Goal: Transaction & Acquisition: Download file/media

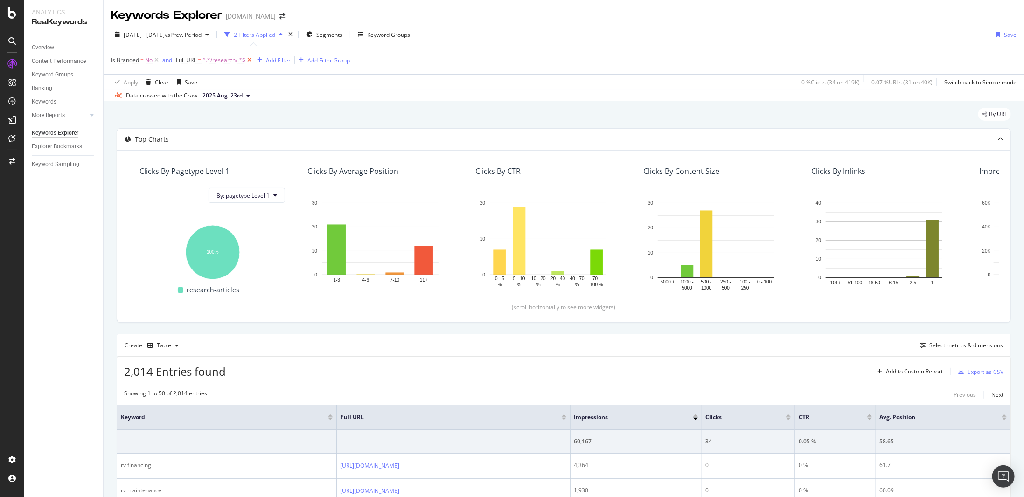
click at [249, 59] on icon at bounding box center [249, 60] width 8 height 9
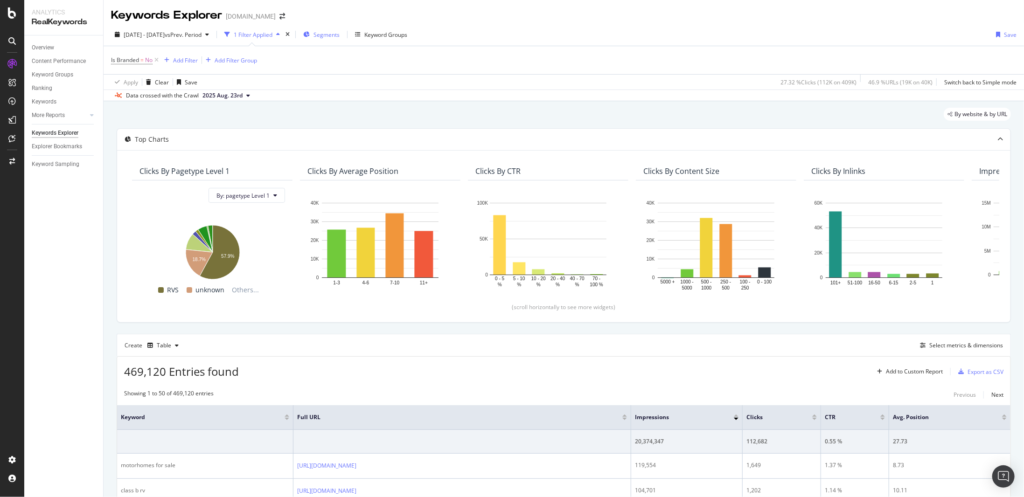
click at [340, 33] on span "Segments" at bounding box center [327, 35] width 26 height 8
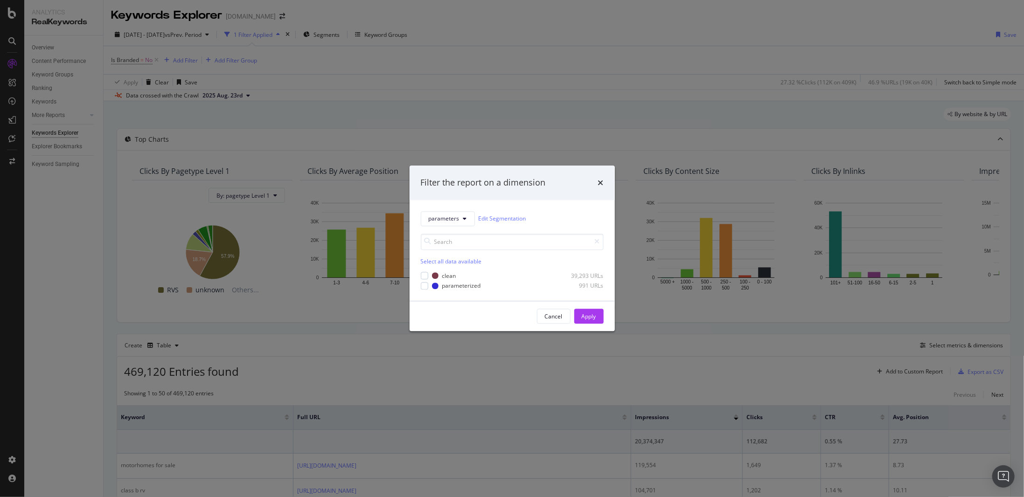
click at [361, 34] on div "Filter the report on a dimension parameters Edit Segmentation Select all data a…" at bounding box center [512, 248] width 1024 height 497
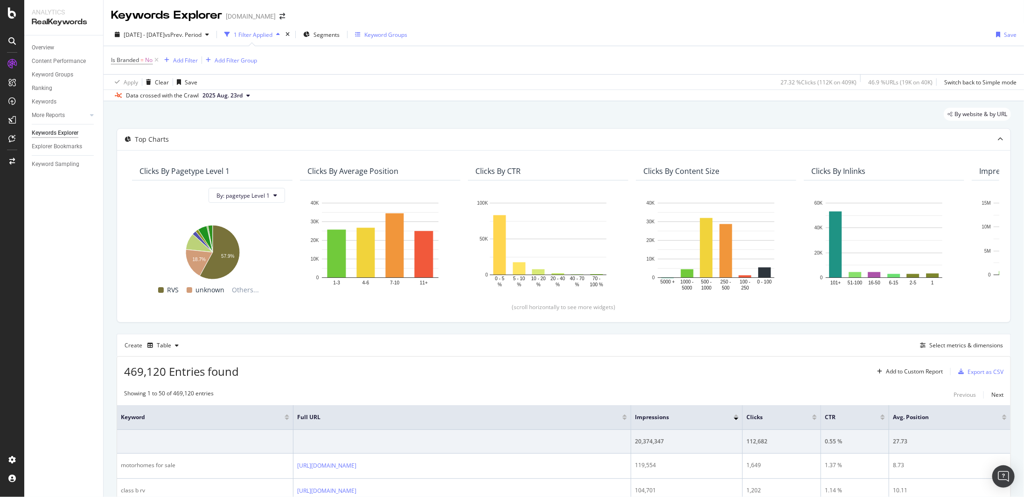
click at [400, 34] on div "Keyword Groups" at bounding box center [385, 35] width 43 height 8
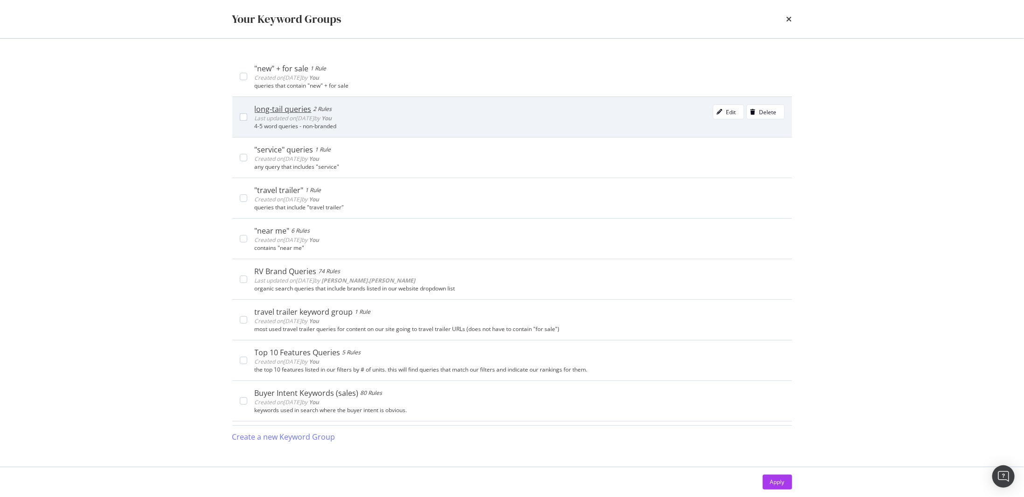
scroll to position [140, 0]
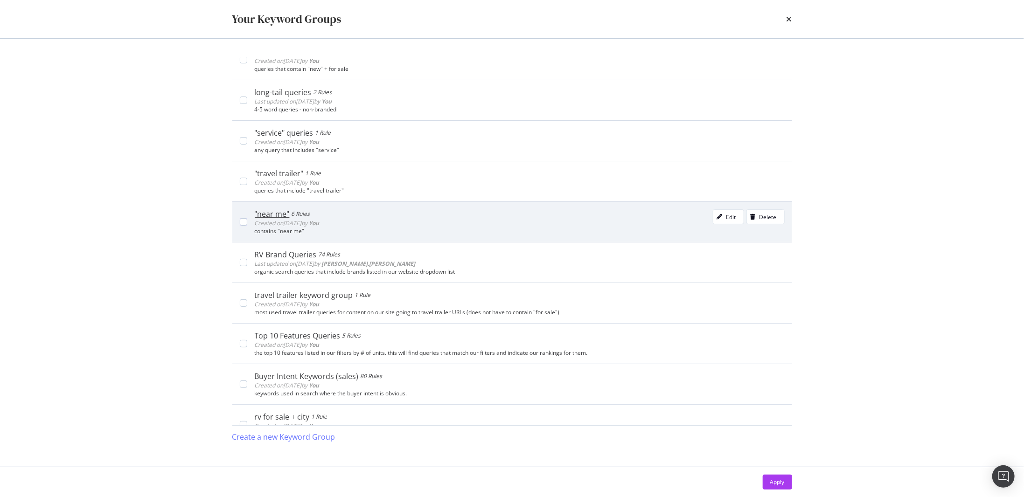
click at [276, 209] on div ""near me"" at bounding box center [272, 213] width 35 height 9
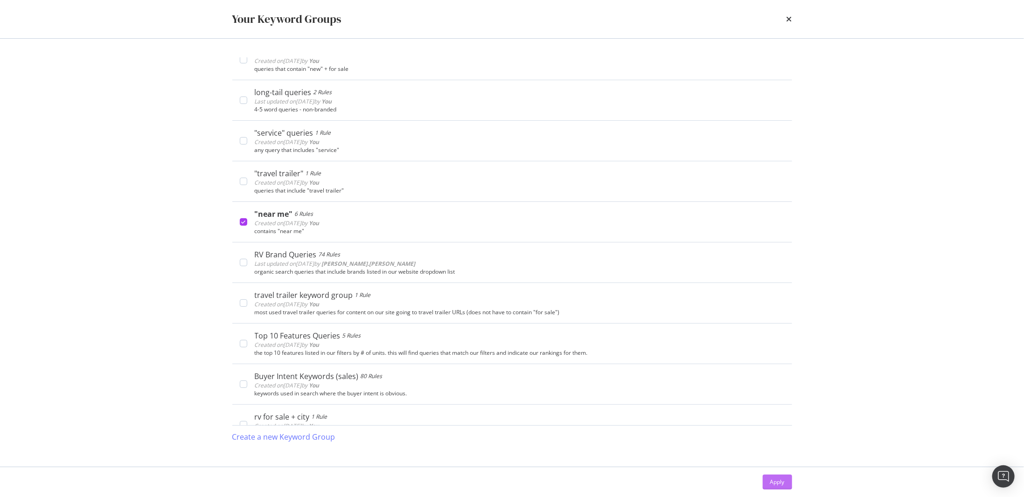
click at [777, 482] on div "Apply" at bounding box center [777, 482] width 14 height 8
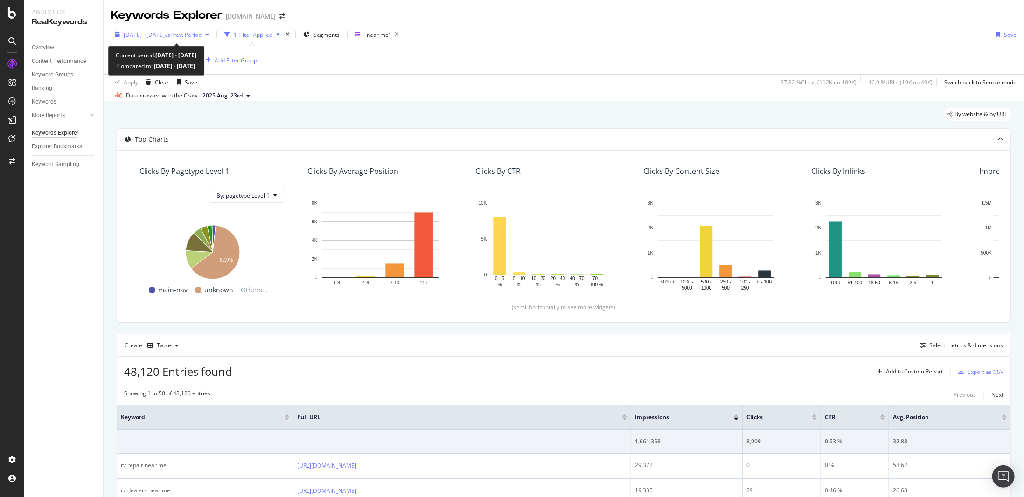
click at [165, 37] on span "[DATE] - [DATE]" at bounding box center [144, 35] width 41 height 8
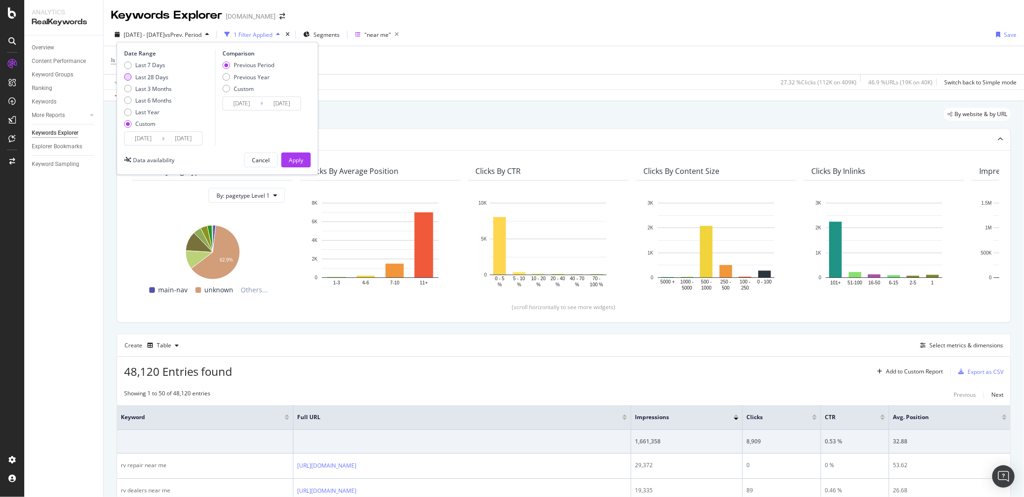
click at [160, 77] on div "Last 28 Days" at bounding box center [151, 77] width 33 height 8
type input "[DATE]"
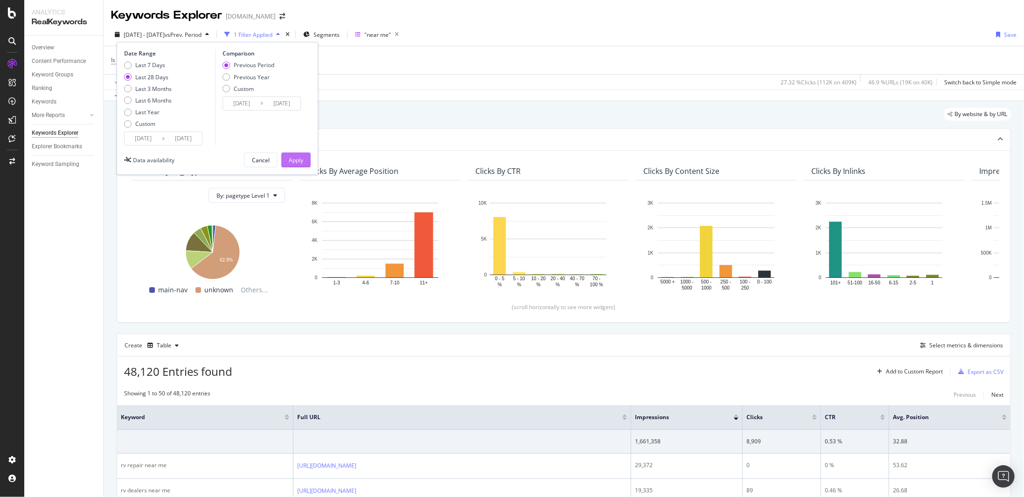
click at [300, 161] on div "Apply" at bounding box center [296, 160] width 14 height 8
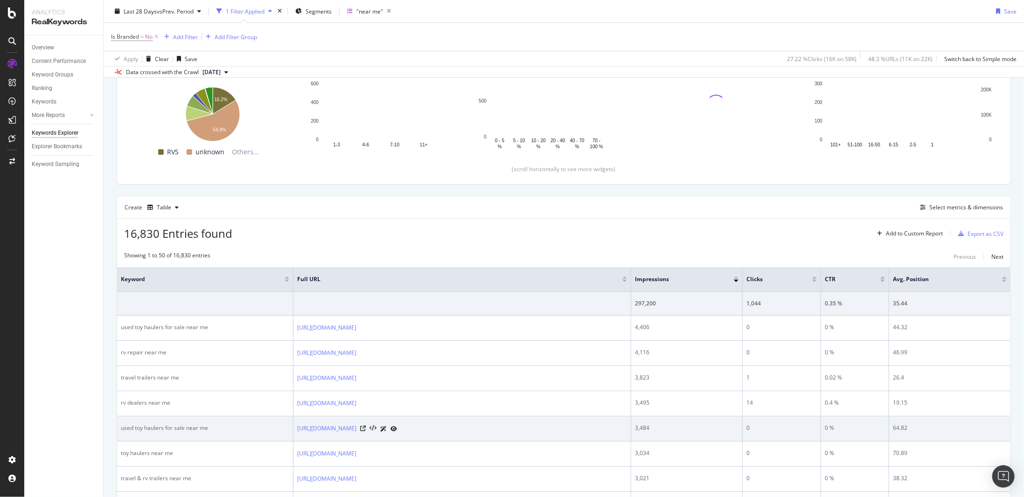
scroll to position [217, 0]
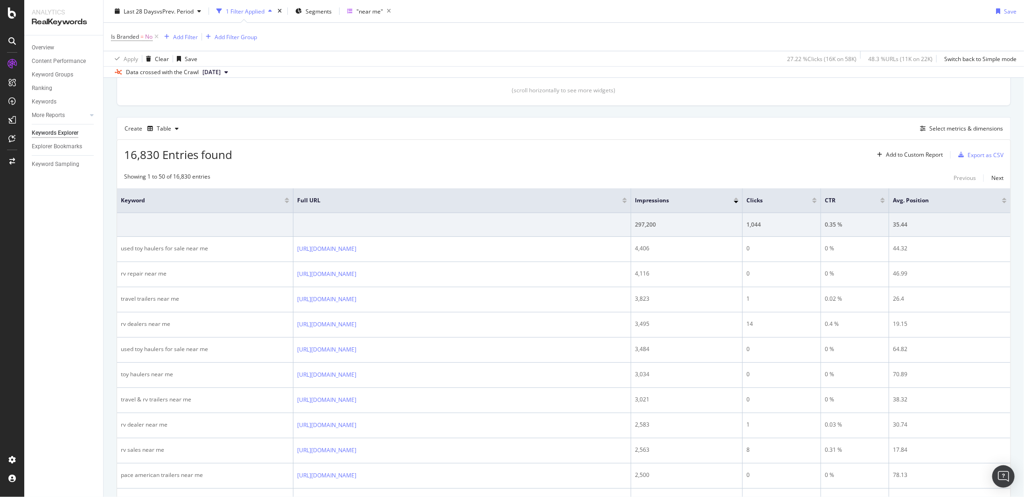
click at [815, 201] on div at bounding box center [814, 202] width 5 height 2
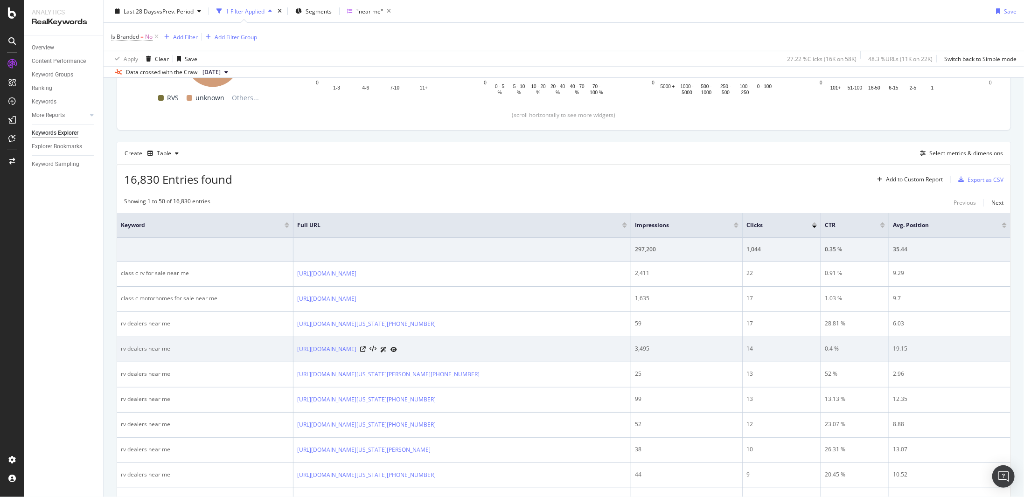
scroll to position [170, 0]
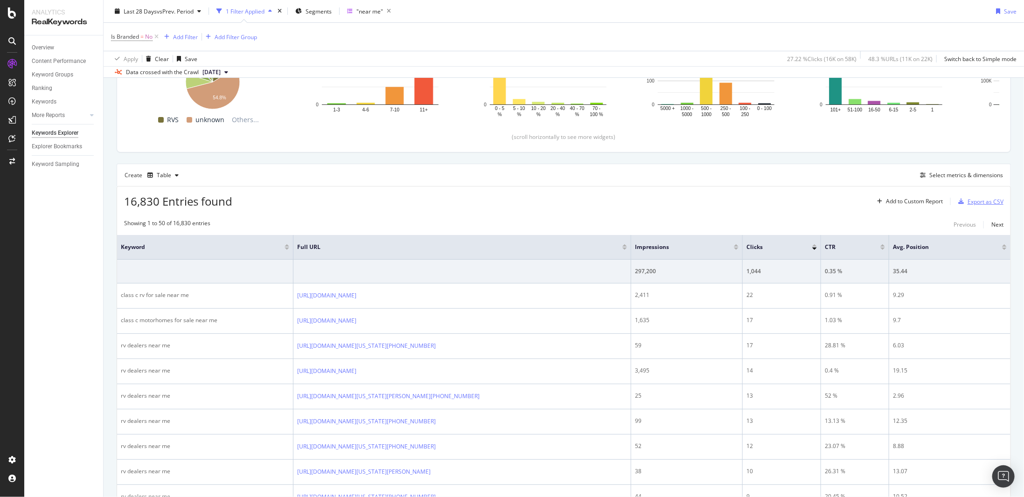
click at [977, 198] on div "Export as CSV" at bounding box center [986, 202] width 36 height 8
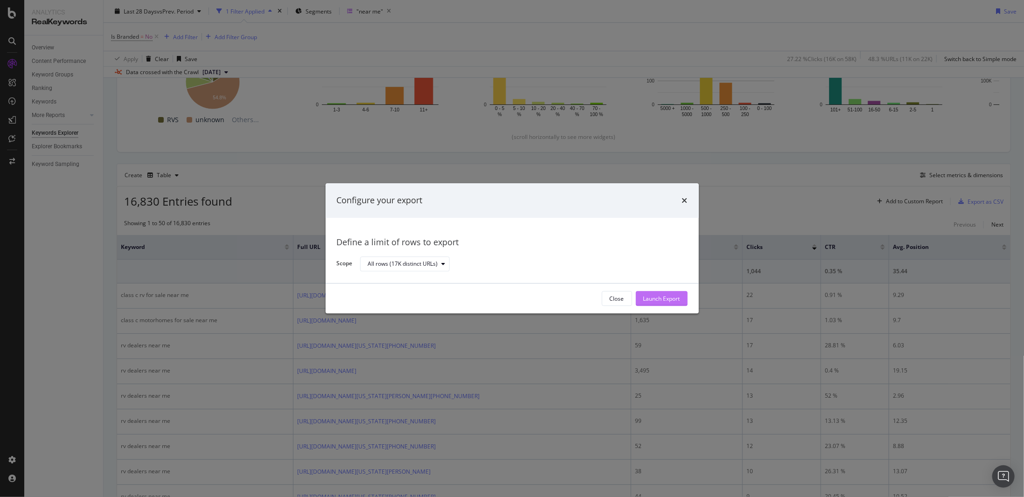
click at [652, 297] on div "Launch Export" at bounding box center [661, 299] width 37 height 8
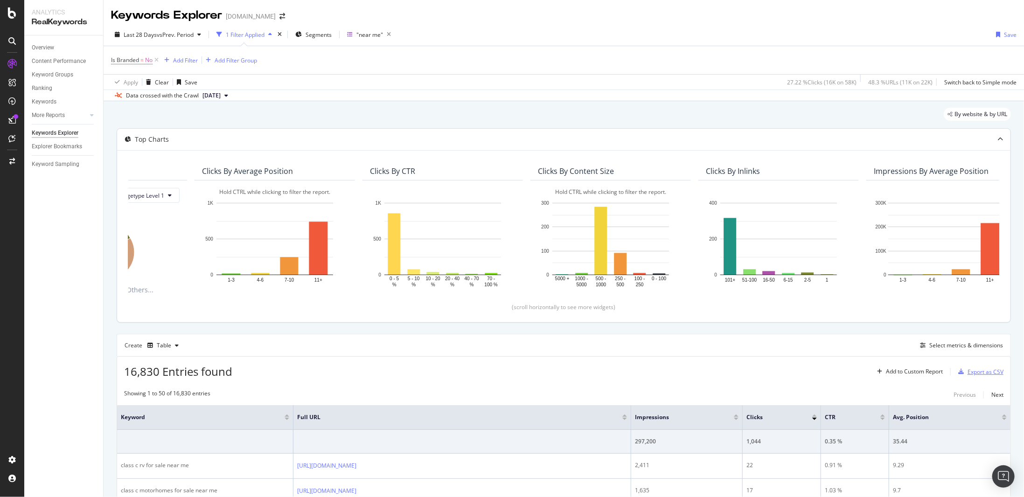
scroll to position [0, 0]
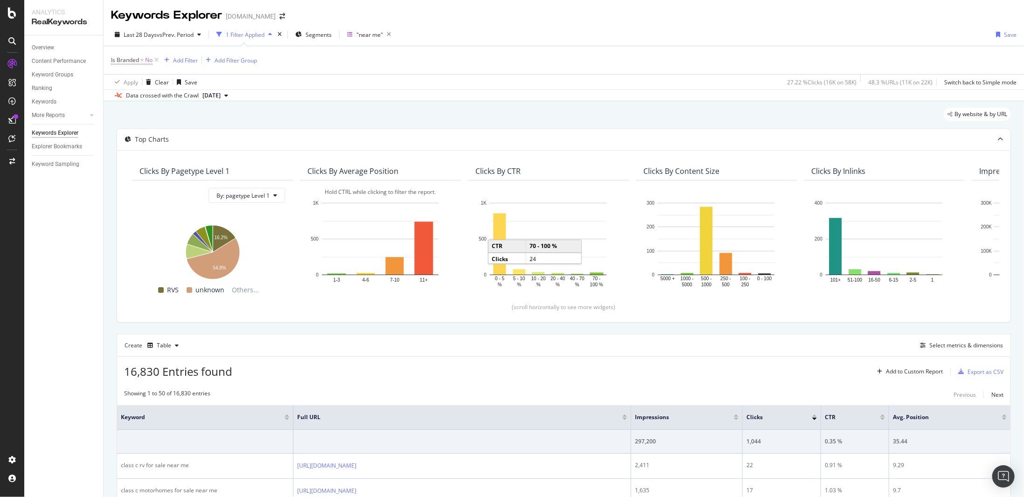
click at [597, 273] on rect "A chart." at bounding box center [597, 274] width 14 height 3
click at [597, 273] on rect "A chart." at bounding box center [597, 273] width 12 height 1
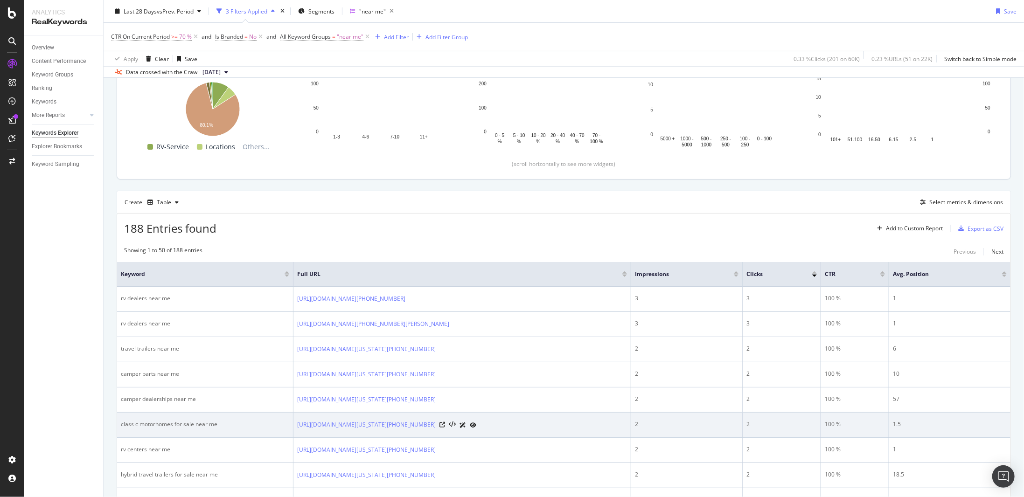
scroll to position [140, 0]
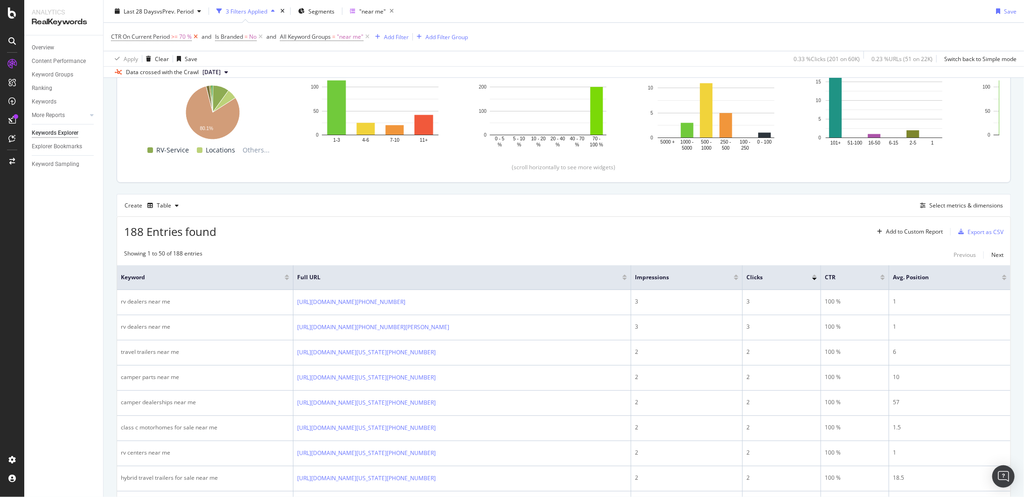
click at [196, 36] on icon at bounding box center [196, 36] width 8 height 9
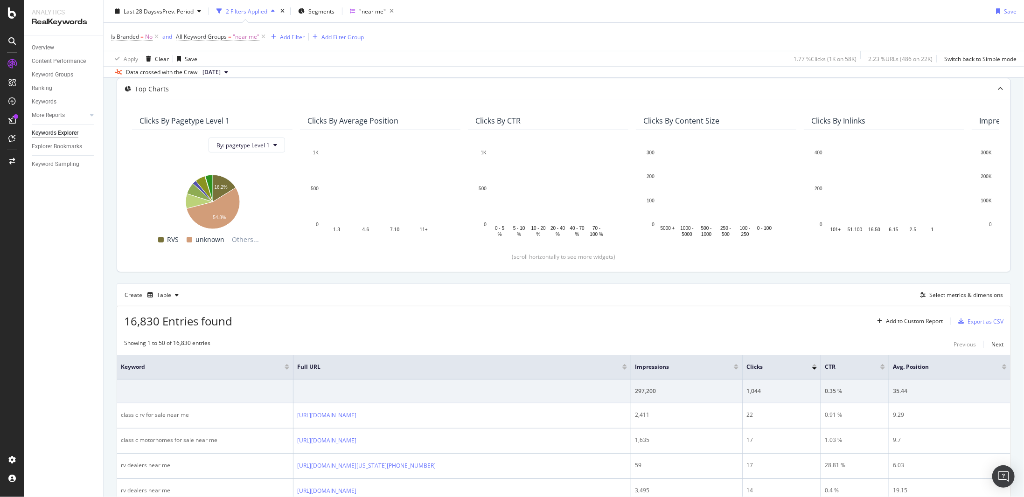
scroll to position [47, 0]
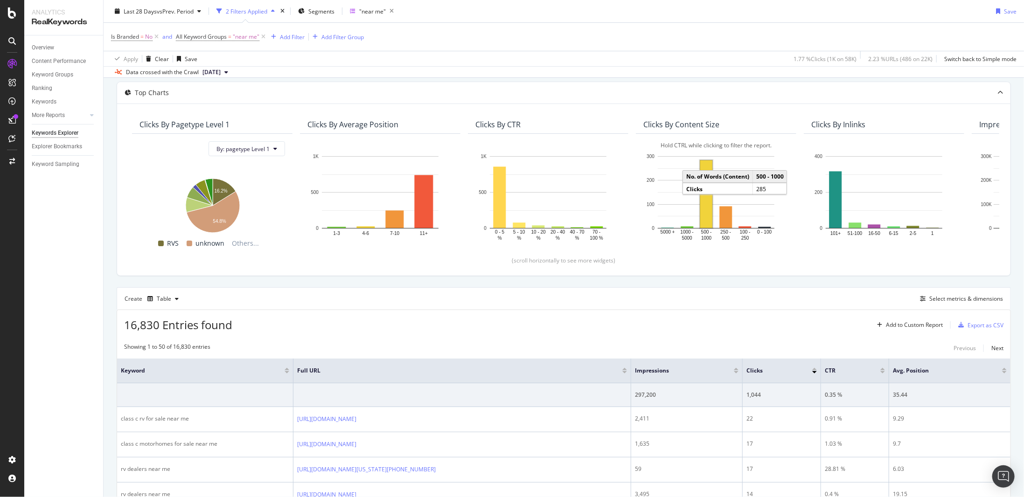
click at [708, 216] on rect "A chart." at bounding box center [706, 195] width 12 height 68
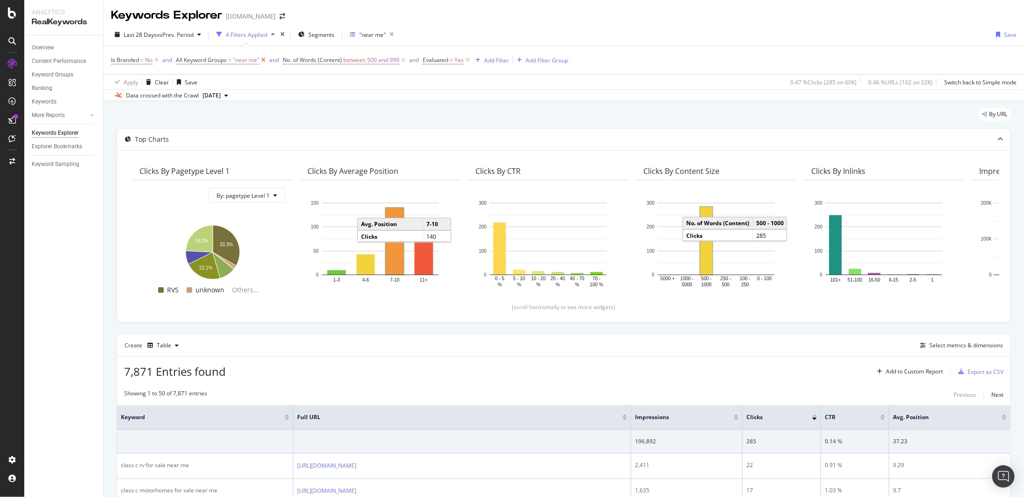
click at [262, 59] on icon at bounding box center [263, 60] width 8 height 9
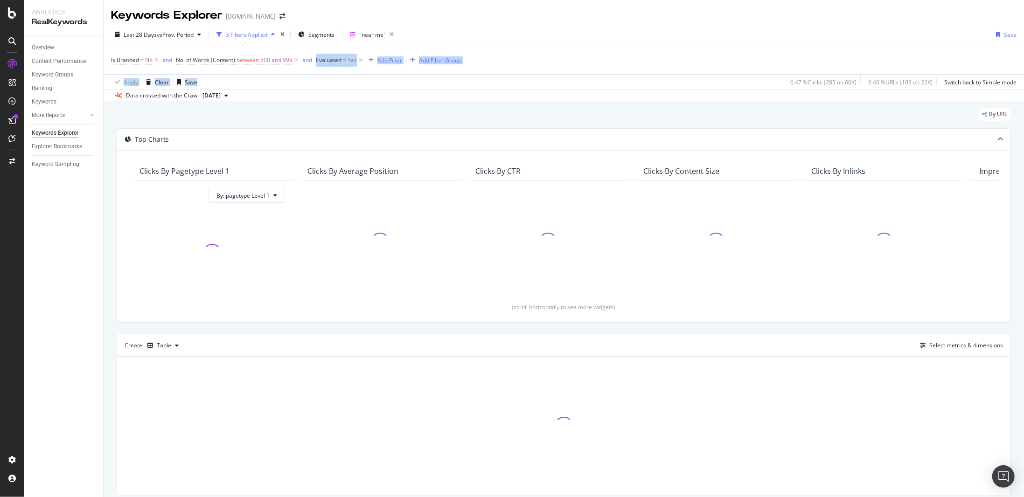
click at [290, 77] on div "Is Branded = No and No. of Words (Content) between 500 and 999 and Evaluated = …" at bounding box center [564, 67] width 906 height 43
click at [302, 74] on div "Apply Clear Save 0.47 % Clicks ( 285 on 60K ) 0.46 % URLs ( 102 on 22K ) Switch…" at bounding box center [564, 81] width 921 height 15
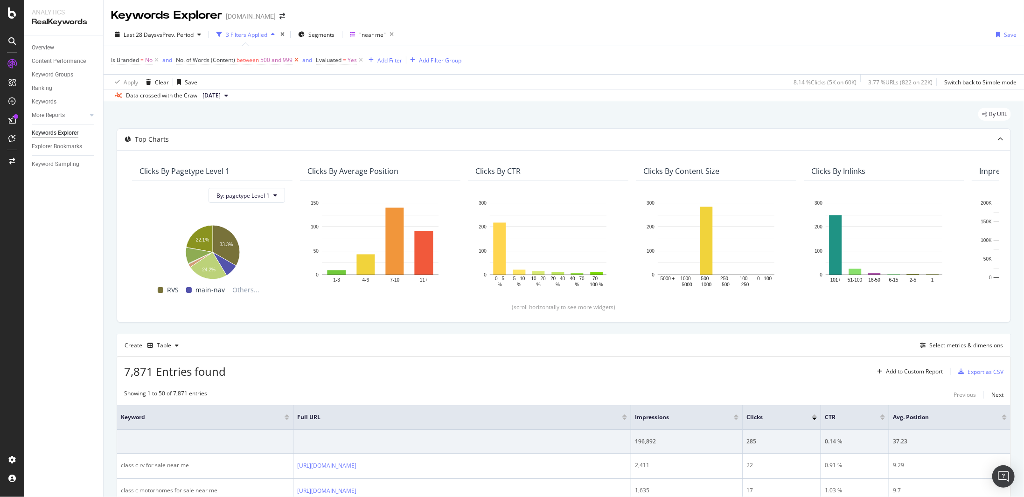
click at [297, 61] on icon at bounding box center [297, 60] width 8 height 9
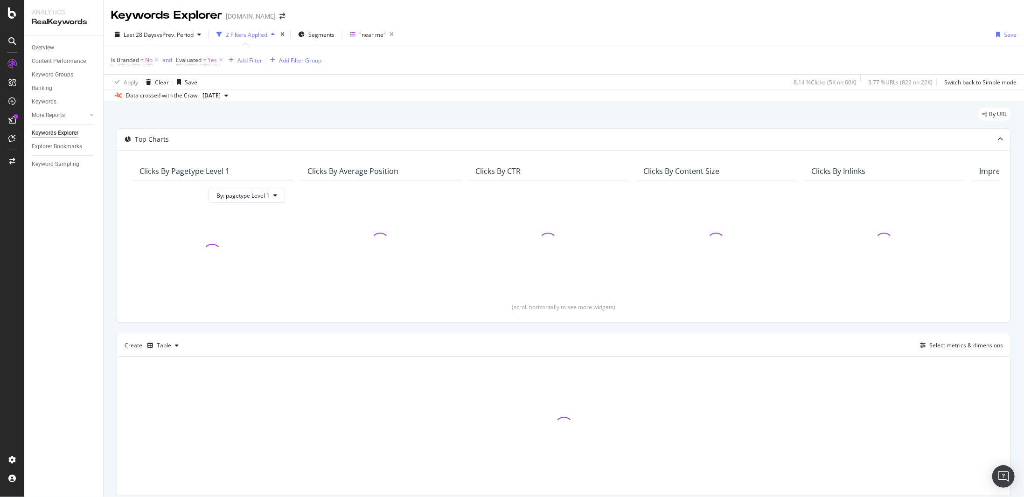
click at [420, 52] on div "Is Branded = No and Evaluated = Yes Add Filter Add Filter Group" at bounding box center [564, 60] width 906 height 28
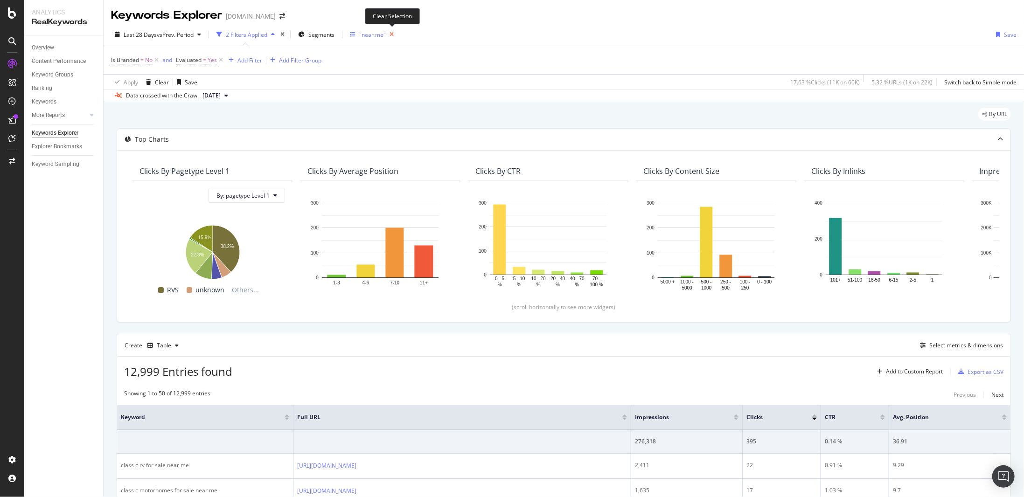
click at [396, 34] on icon "button" at bounding box center [392, 34] width 12 height 13
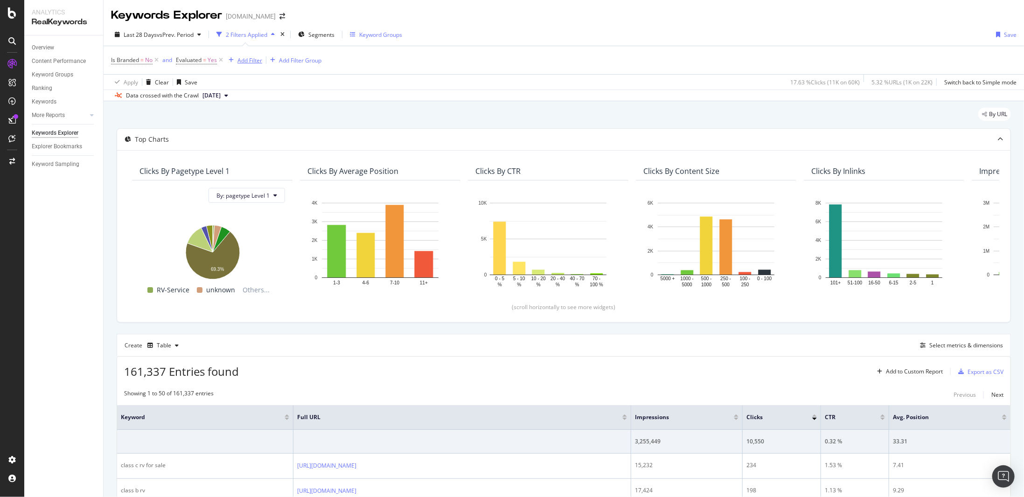
click at [251, 61] on div "Add Filter" at bounding box center [249, 60] width 25 height 8
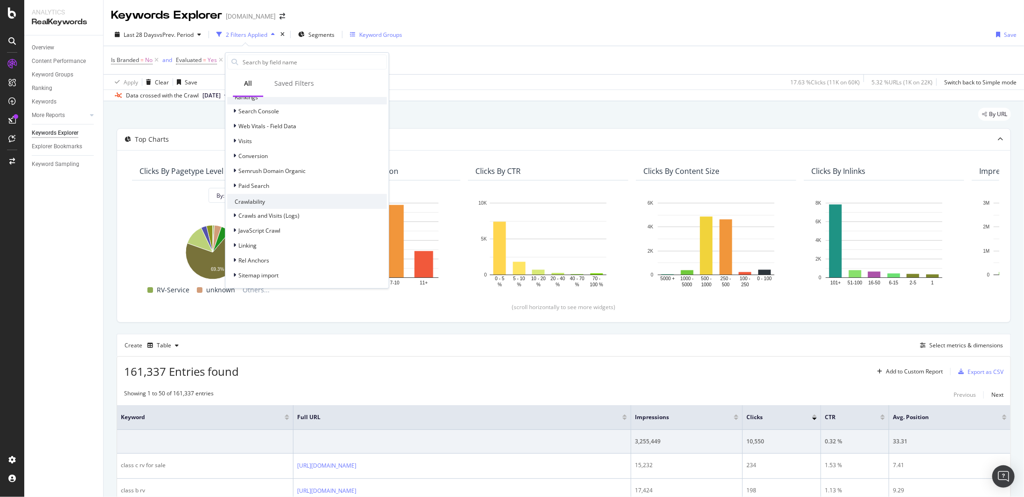
scroll to position [233, 0]
type input "click"
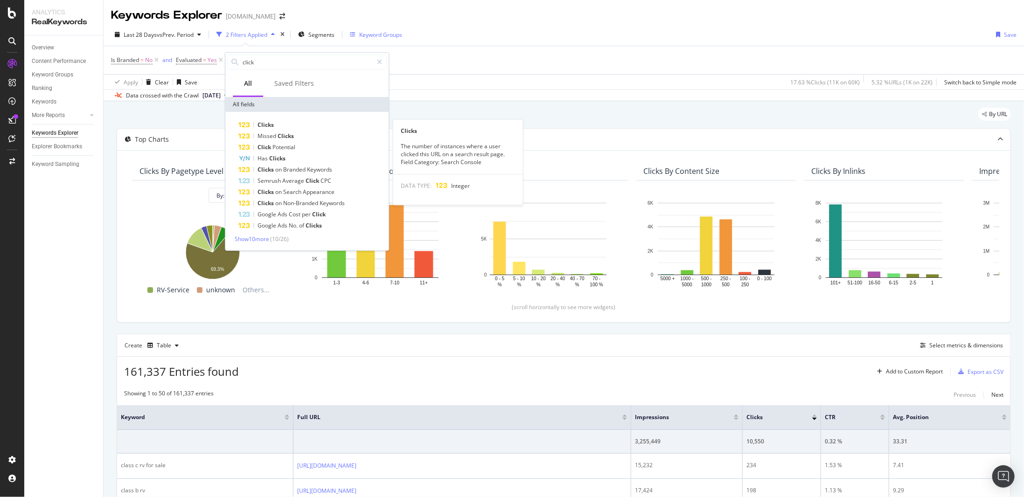
click at [323, 127] on div "Clicks" at bounding box center [312, 124] width 148 height 11
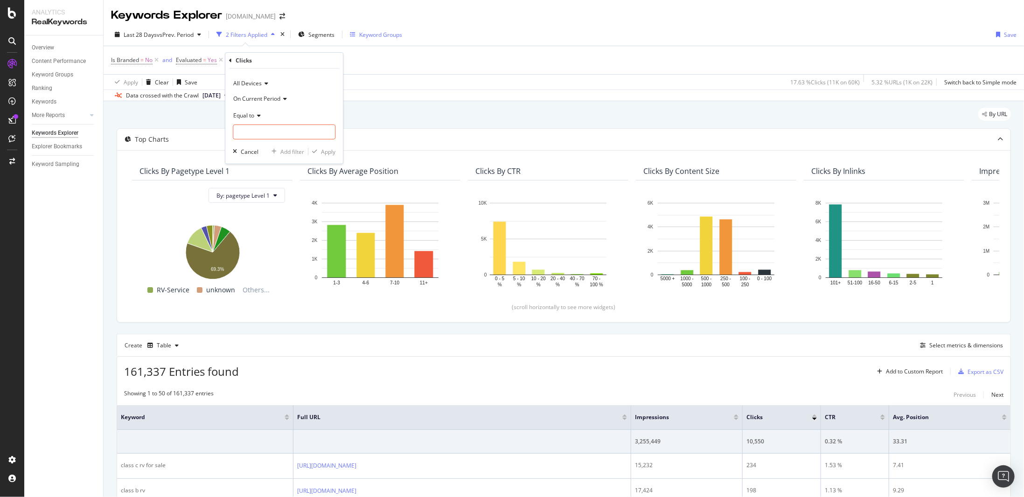
click at [252, 115] on span "Equal to" at bounding box center [243, 116] width 21 height 8
click at [265, 184] on span "Greater than" at bounding box center [254, 183] width 34 height 8
click at [257, 134] on input "number" at bounding box center [284, 132] width 103 height 15
type input "1"
click at [330, 151] on div "Apply" at bounding box center [328, 152] width 14 height 8
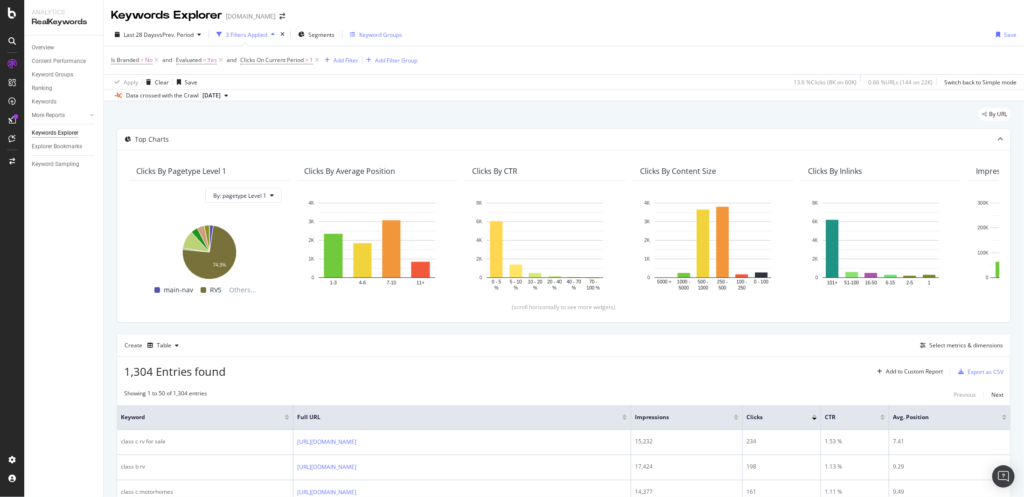
click at [368, 37] on div "Keyword Groups" at bounding box center [380, 35] width 43 height 8
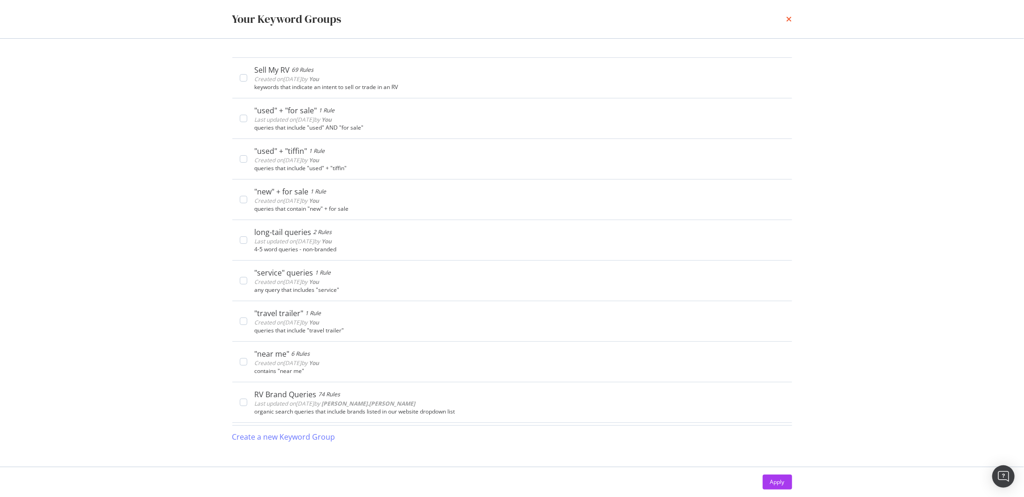
click at [792, 19] on icon "times" at bounding box center [790, 18] width 6 height 7
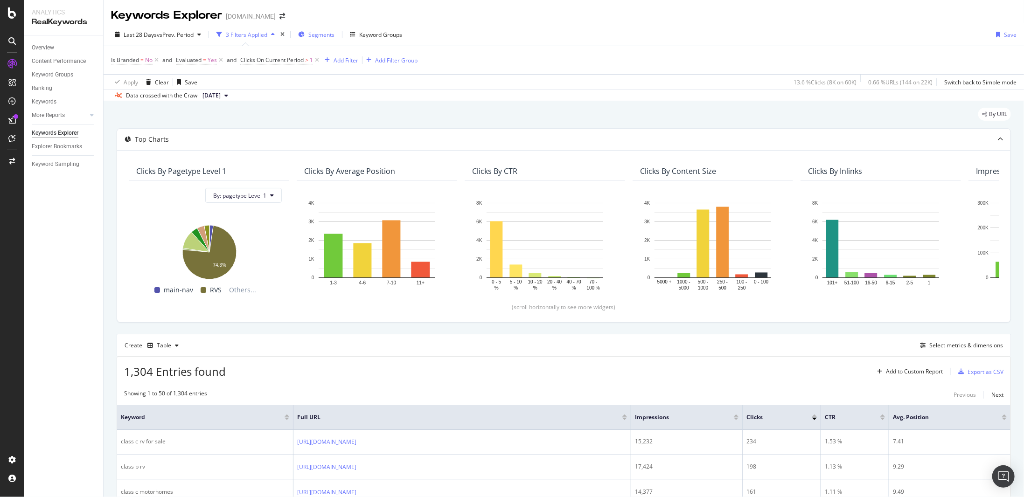
click at [331, 35] on span "Segments" at bounding box center [321, 35] width 26 height 8
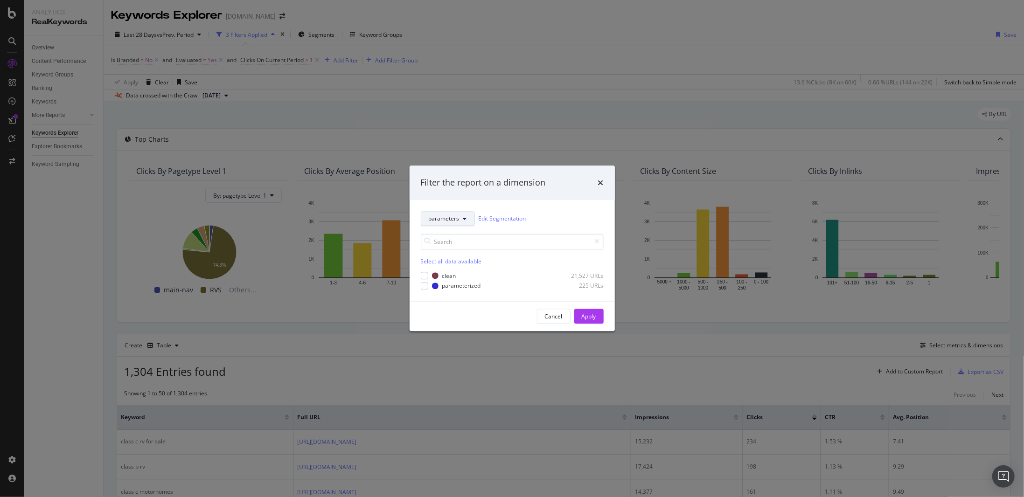
click at [452, 220] on span "parameters" at bounding box center [444, 219] width 31 height 8
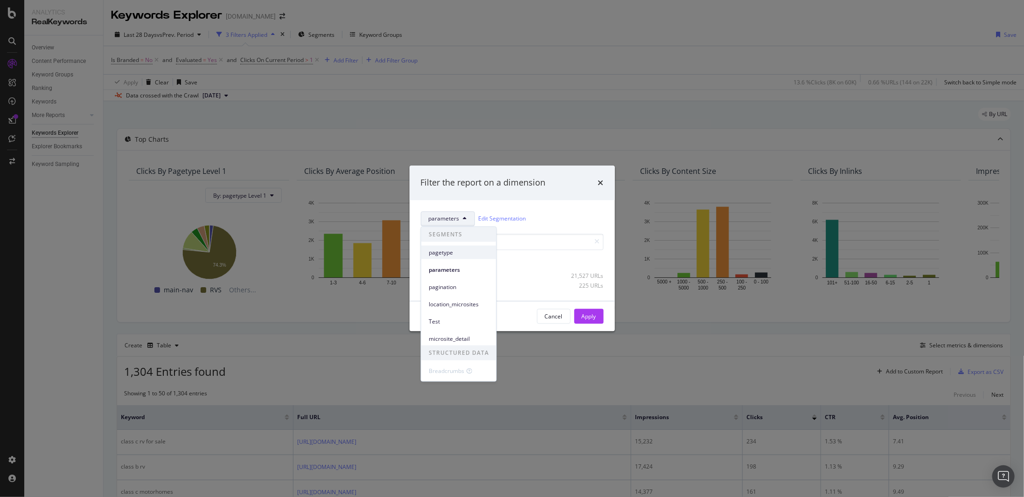
click at [443, 253] on span "pagetype" at bounding box center [459, 252] width 60 height 8
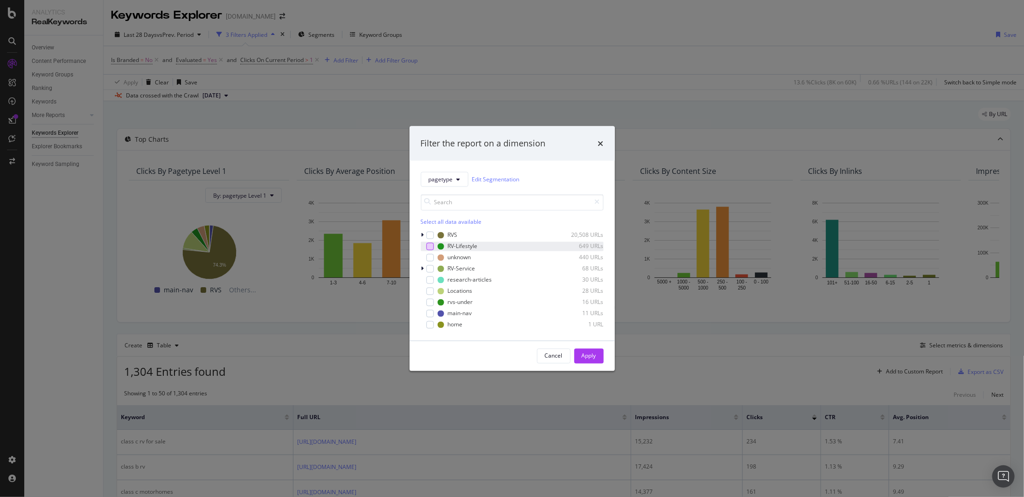
click at [431, 245] on div "modal" at bounding box center [429, 246] width 7 height 7
click at [588, 355] on div "Apply" at bounding box center [589, 356] width 14 height 8
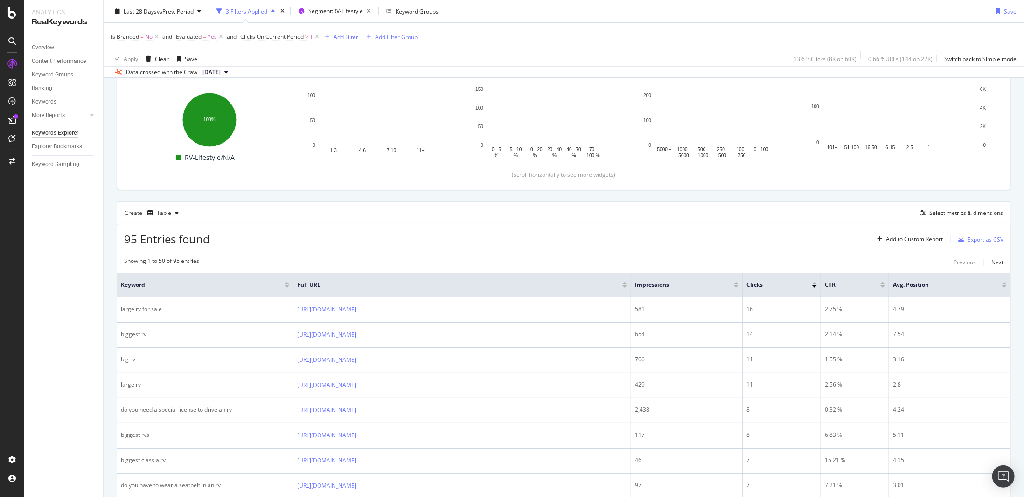
scroll to position [140, 0]
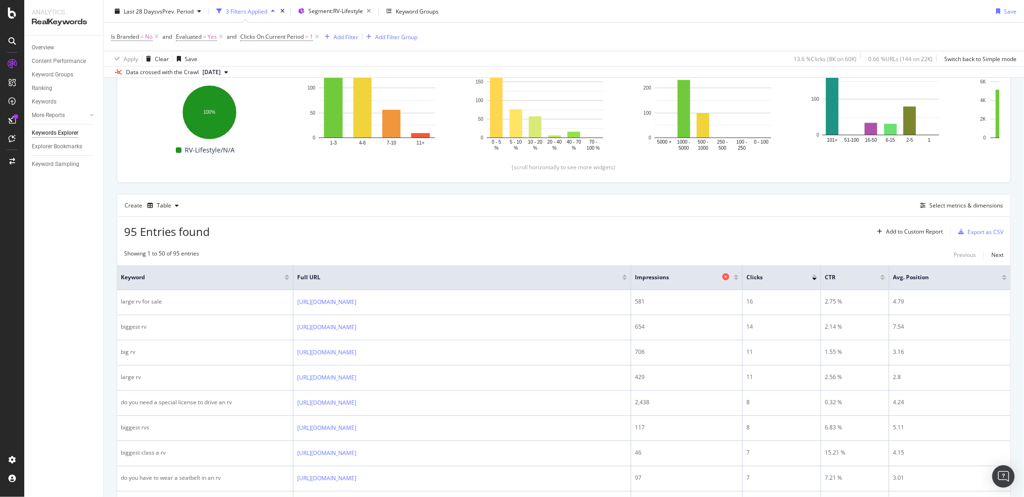
click at [659, 278] on span "Impressions" at bounding box center [677, 277] width 85 height 8
click at [735, 278] on div at bounding box center [736, 279] width 5 height 2
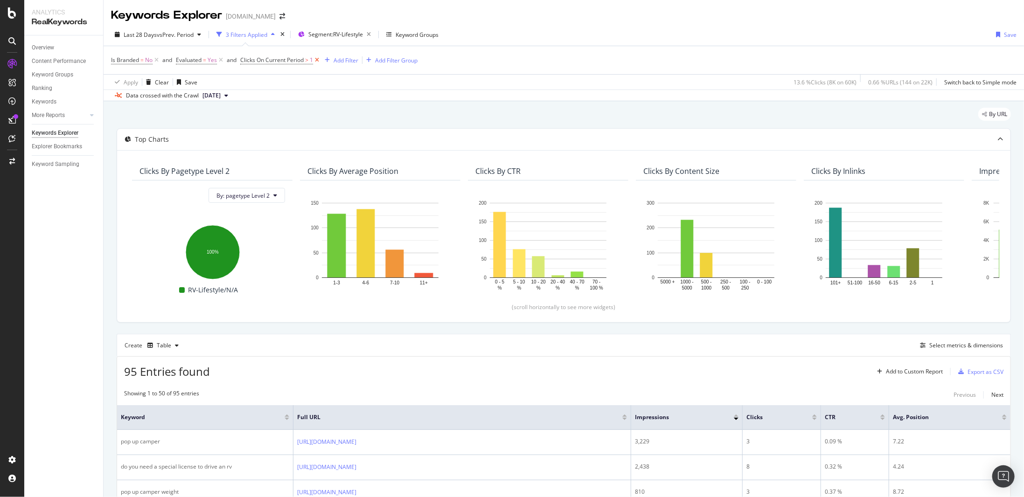
click at [316, 60] on icon at bounding box center [317, 60] width 8 height 9
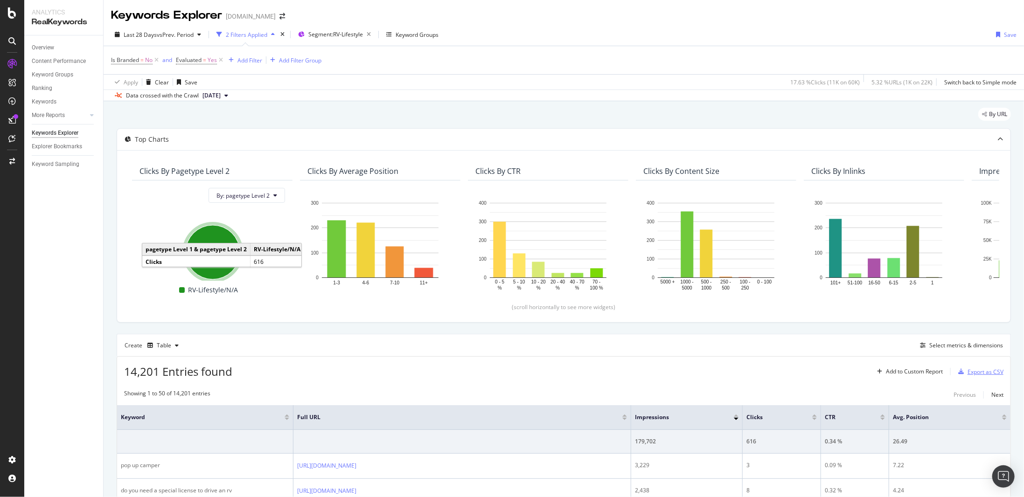
click at [979, 371] on div "Export as CSV" at bounding box center [986, 372] width 36 height 8
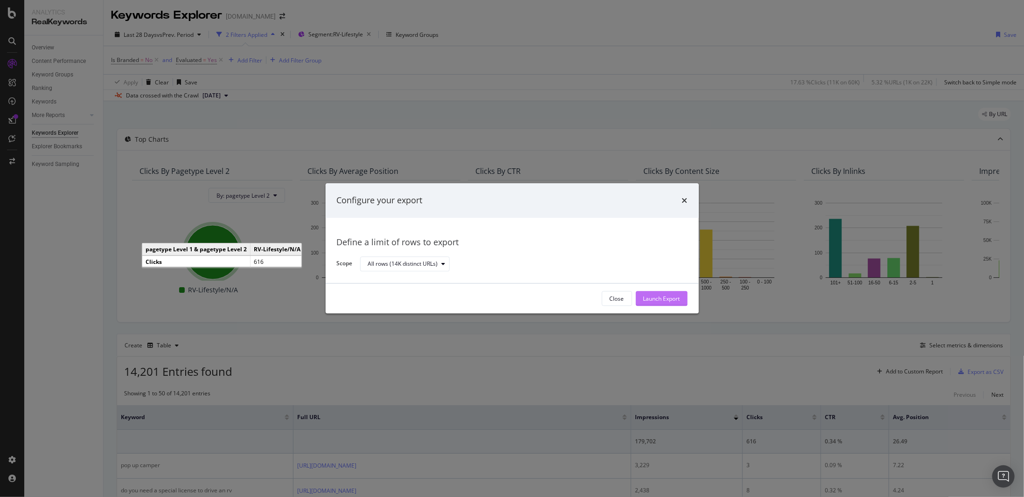
click at [653, 298] on div "Launch Export" at bounding box center [661, 299] width 37 height 8
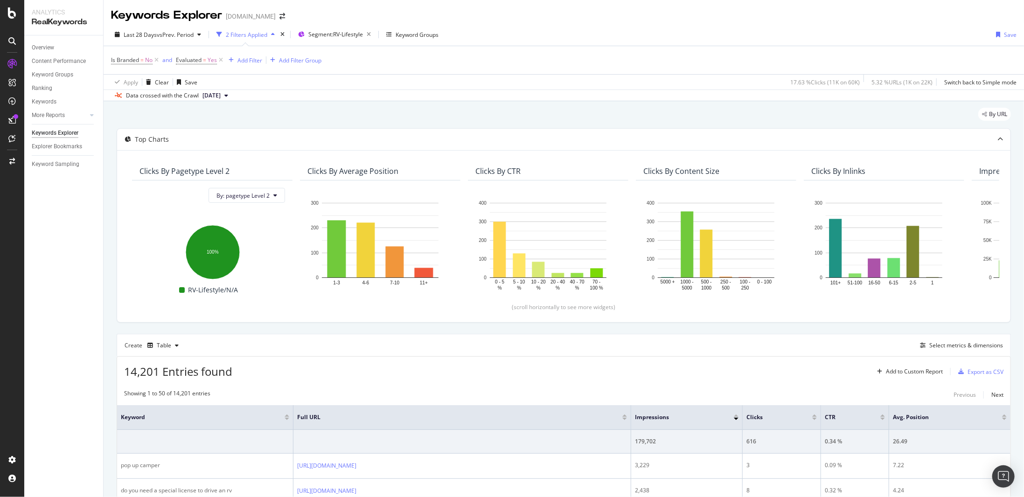
click at [103, 116] on div "More Reports" at bounding box center [67, 116] width 71 height 14
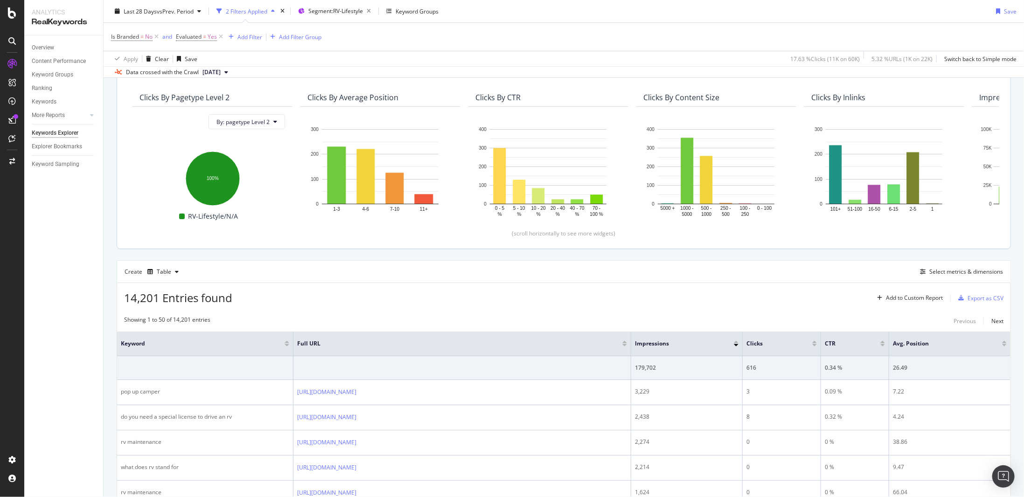
scroll to position [233, 0]
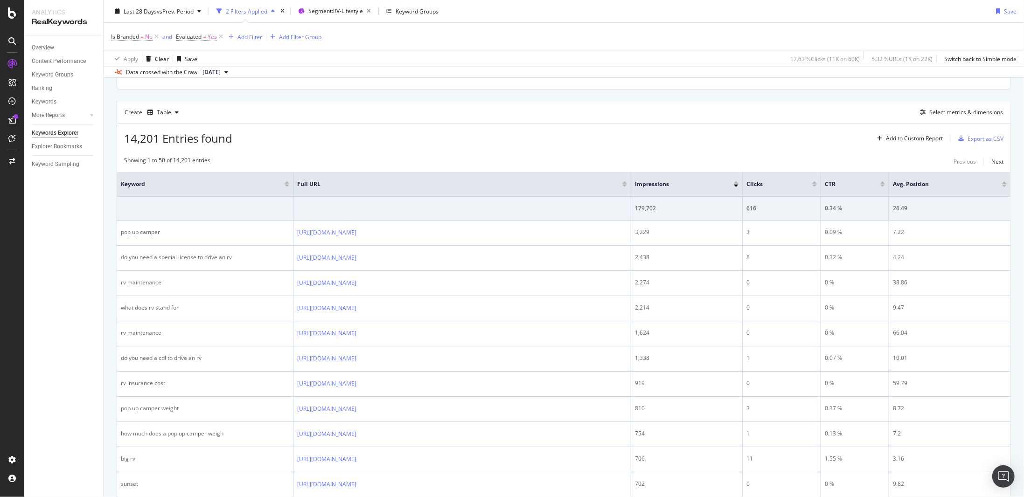
drag, startPoint x: 910, startPoint y: 140, endPoint x: 911, endPoint y: 147, distance: 7.1
click at [941, 108] on div "Select metrics & dimensions" at bounding box center [966, 112] width 74 height 8
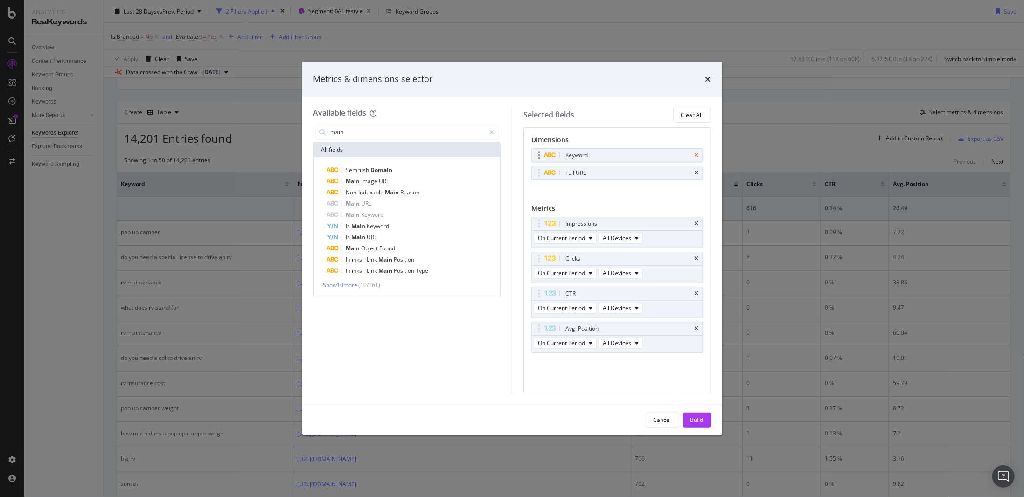
type input "main"
click at [695, 155] on icon "times" at bounding box center [697, 156] width 4 height 6
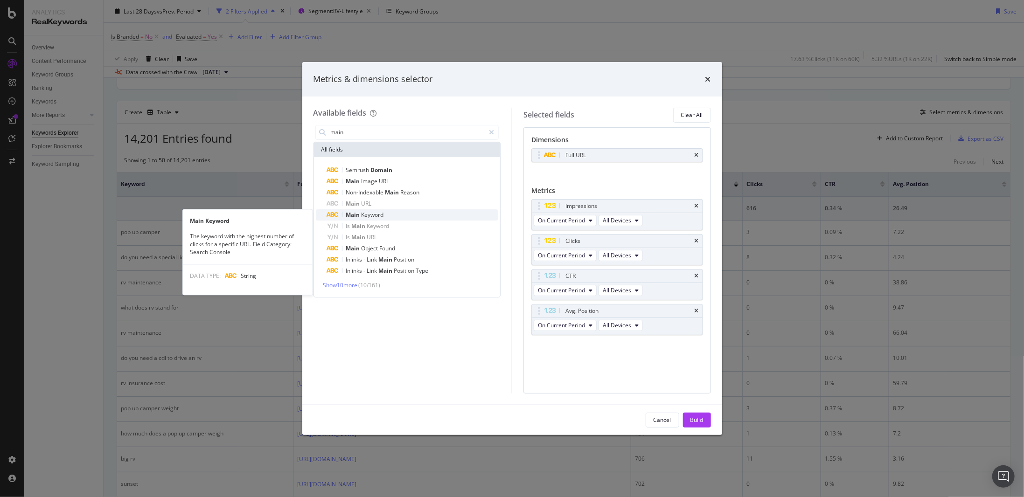
click at [360, 212] on span "Main" at bounding box center [353, 215] width 15 height 8
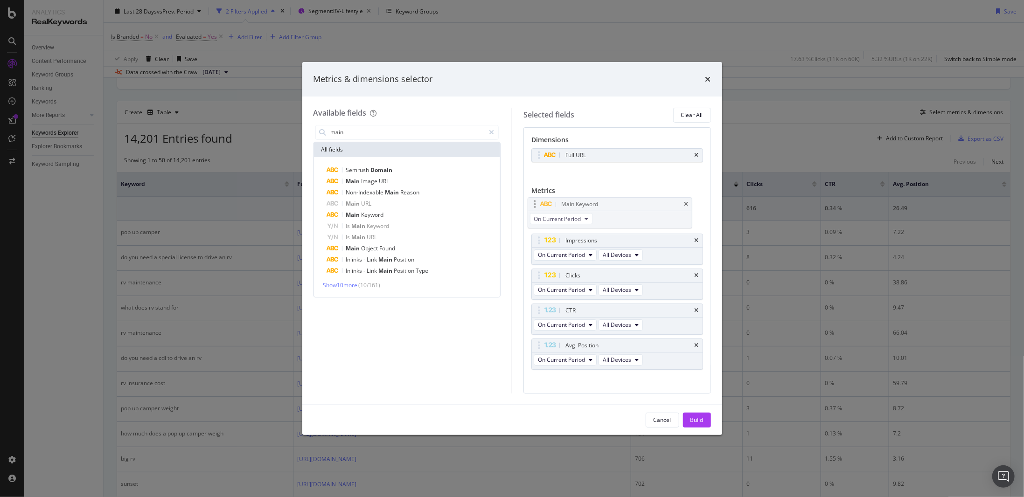
drag, startPoint x: 664, startPoint y: 342, endPoint x: 661, endPoint y: 202, distance: 139.1
click at [661, 202] on body "Analytics RealKeywords Overview Content Performance Keyword Groups Ranking Keyw…" at bounding box center [512, 248] width 1024 height 497
click at [699, 419] on div "Build" at bounding box center [697, 420] width 13 height 8
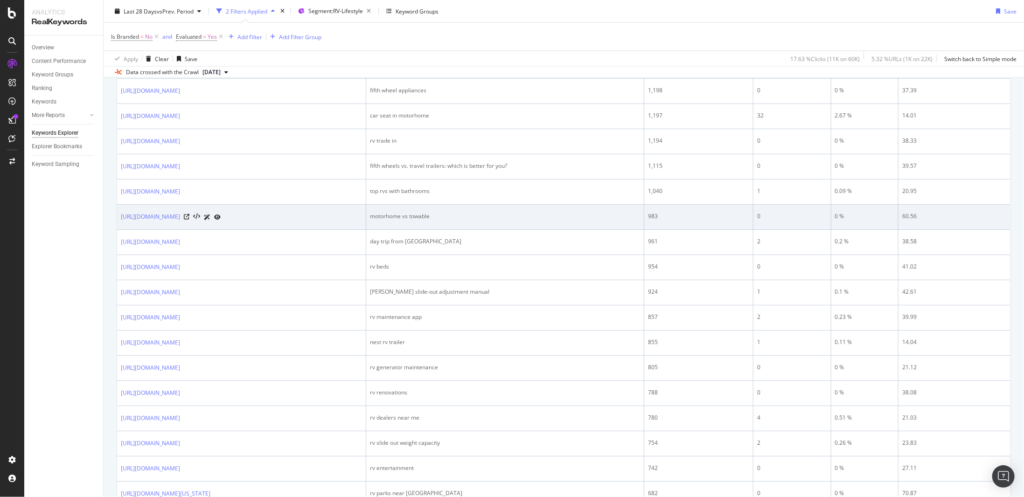
scroll to position [1057, 0]
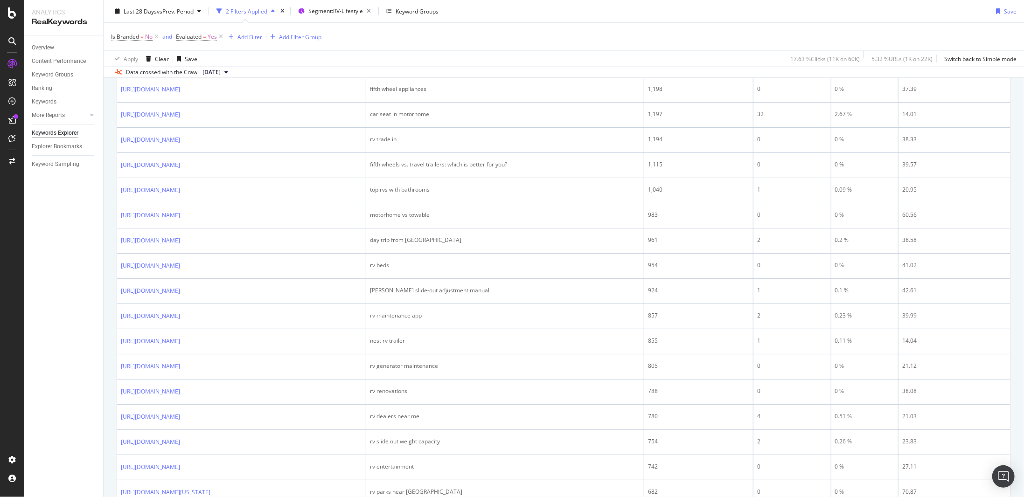
click at [103, 38] on div "Overview Content Performance Keyword Groups Ranking Keywords More Reports Count…" at bounding box center [63, 266] width 79 height 462
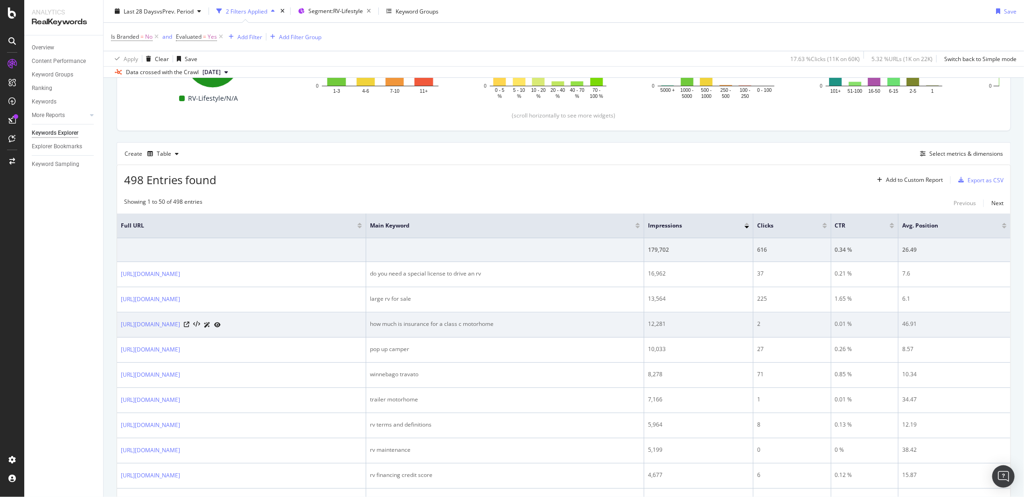
scroll to position [77, 0]
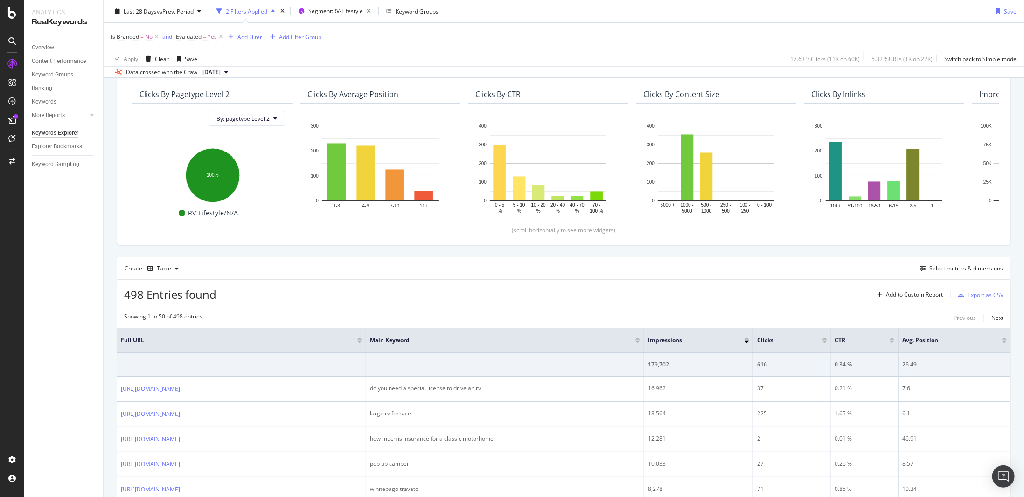
click at [250, 35] on div "Add Filter" at bounding box center [249, 37] width 25 height 8
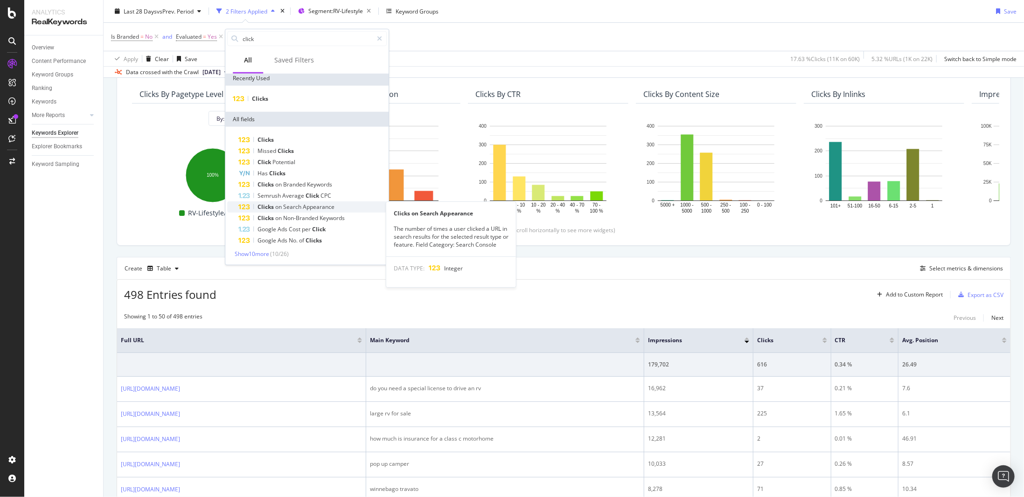
scroll to position [0, 0]
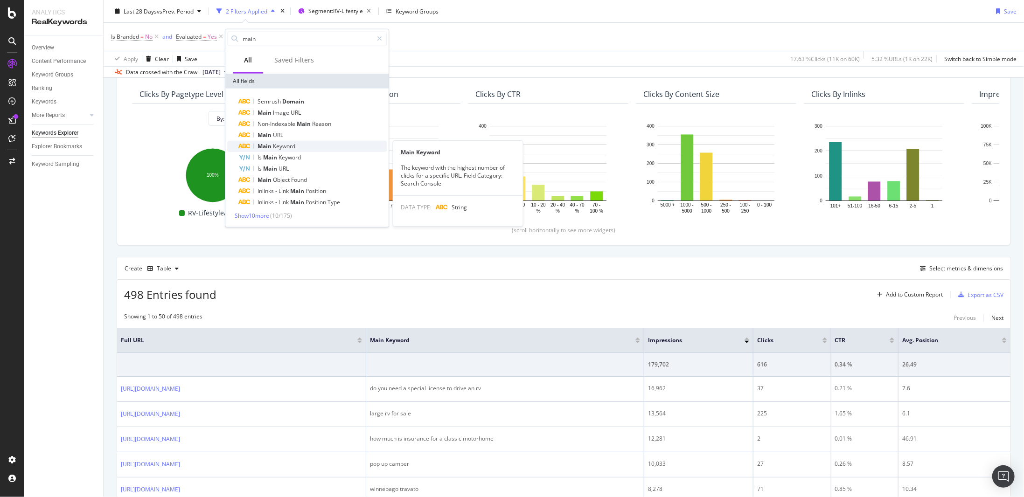
type input "main"
click at [291, 146] on span "Keyword" at bounding box center [284, 146] width 22 height 8
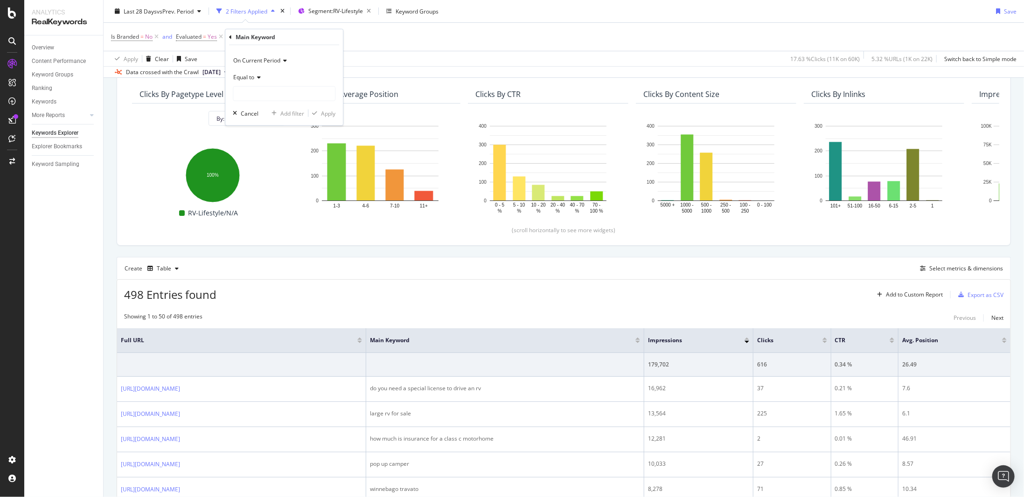
click at [262, 80] on div "Equal to" at bounding box center [284, 77] width 103 height 15
click at [261, 168] on div "Contains" at bounding box center [285, 169] width 100 height 12
click at [283, 95] on input "text" at bounding box center [284, 93] width 102 height 15
click at [253, 76] on span "Contains" at bounding box center [244, 77] width 23 height 8
click at [274, 189] on span "Matches regex" at bounding box center [256, 193] width 39 height 8
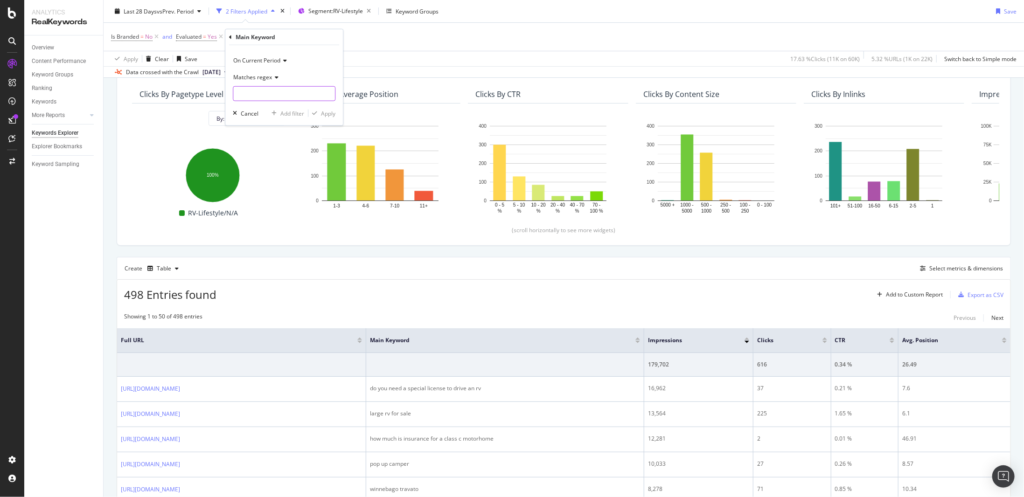
click at [277, 95] on input "text" at bounding box center [284, 93] width 102 height 15
type input "do|what|how|is"
click at [327, 112] on div "Apply" at bounding box center [328, 113] width 14 height 8
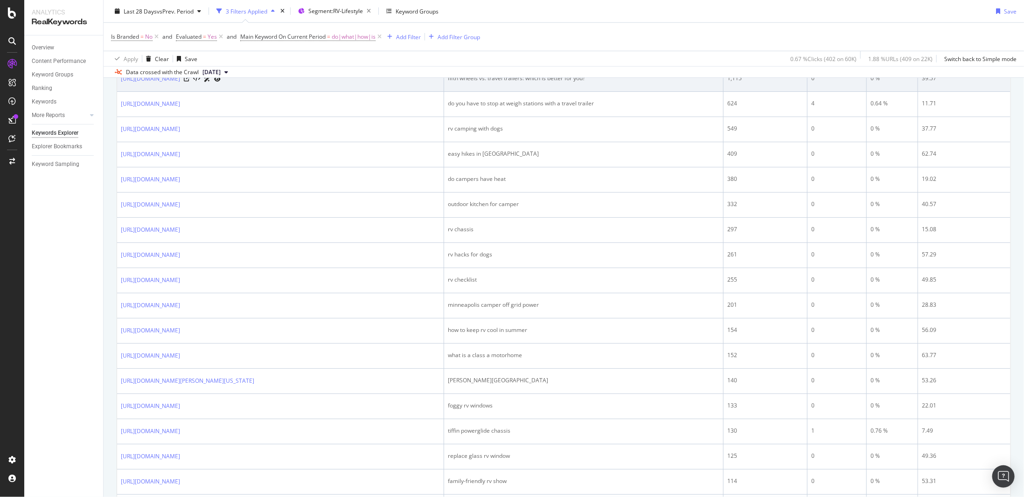
scroll to position [497, 0]
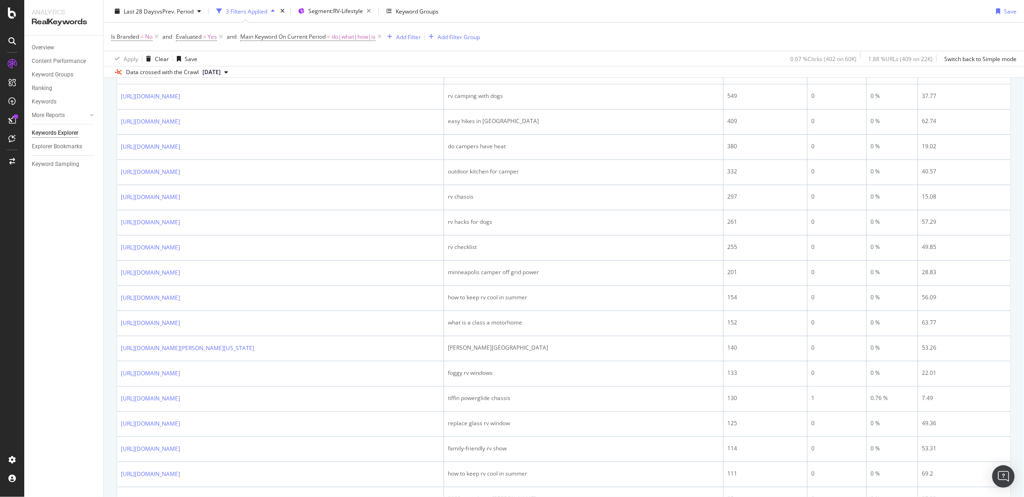
click at [106, 94] on div "By URL Top Charts Clicks By pagetype Level 2 By: pagetype Level 2 Hold CTRL whi…" at bounding box center [564, 425] width 921 height 1642
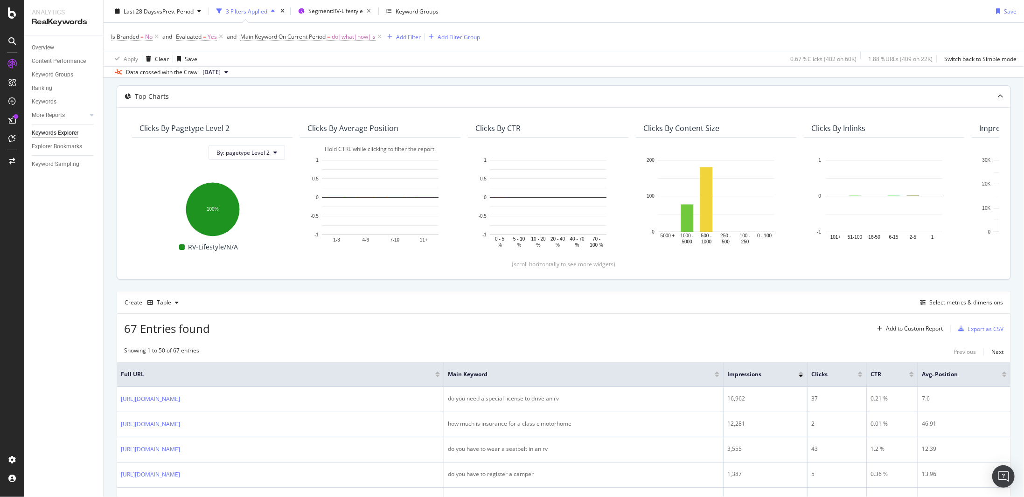
scroll to position [30, 0]
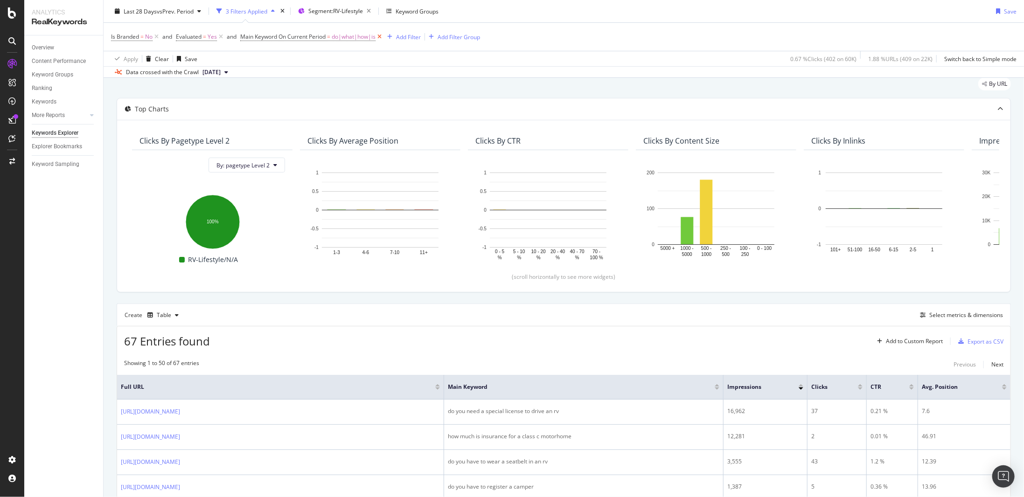
click at [384, 37] on icon at bounding box center [380, 36] width 8 height 9
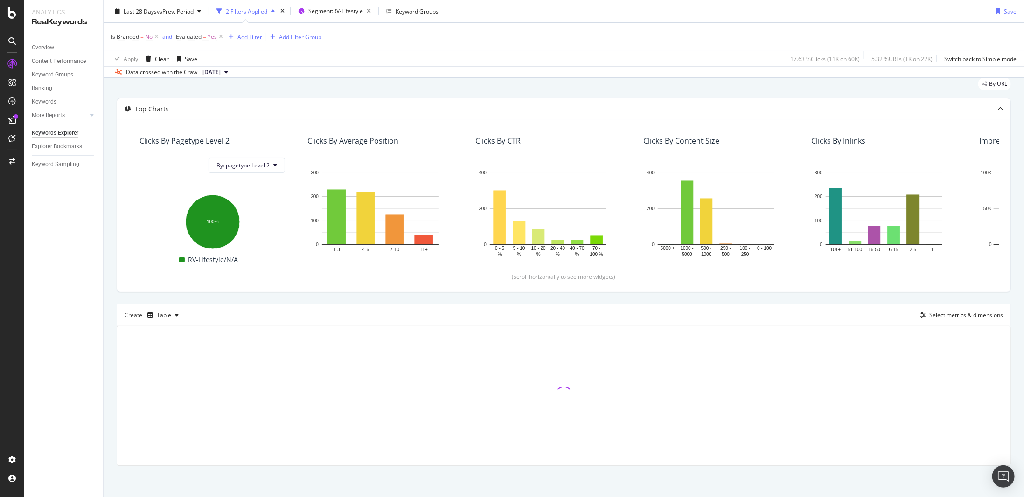
click at [245, 37] on div "Add Filter" at bounding box center [249, 37] width 25 height 8
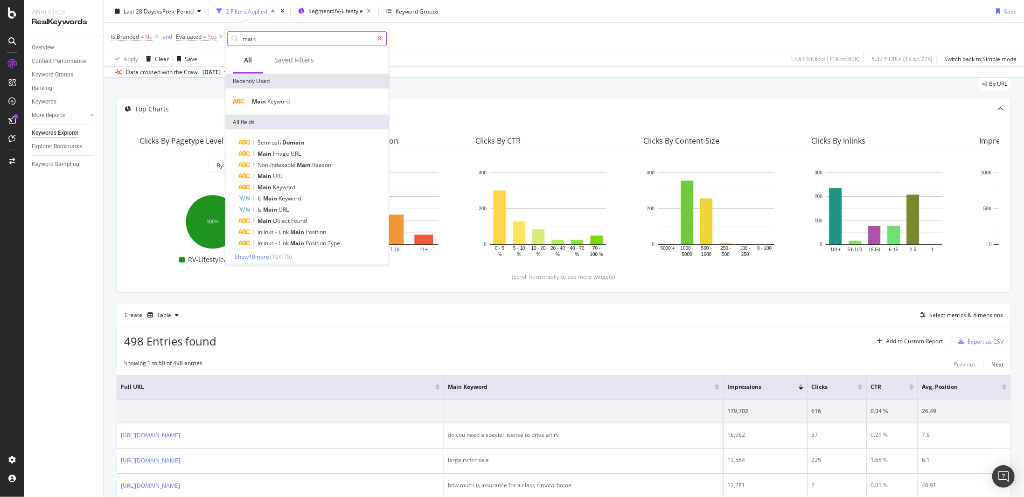
click at [381, 36] on icon at bounding box center [379, 38] width 5 height 7
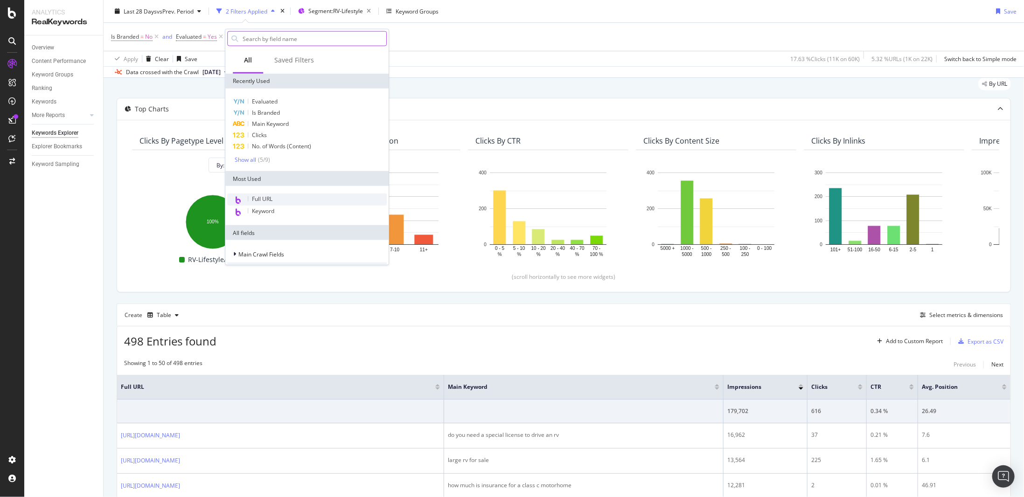
click at [289, 197] on div "Full URL" at bounding box center [307, 200] width 160 height 12
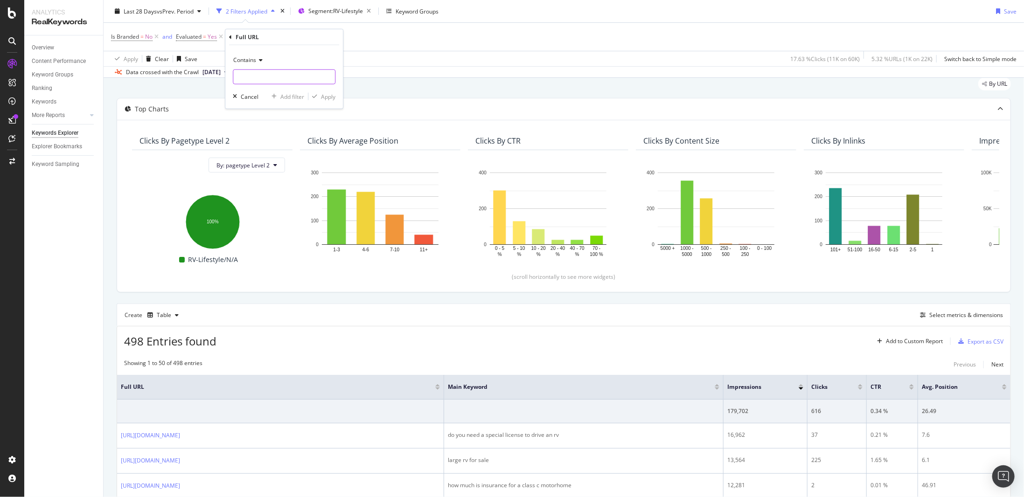
click at [264, 75] on input "text" at bounding box center [284, 77] width 102 height 15
type input "pop"
click at [322, 99] on div "Apply" at bounding box center [328, 96] width 14 height 8
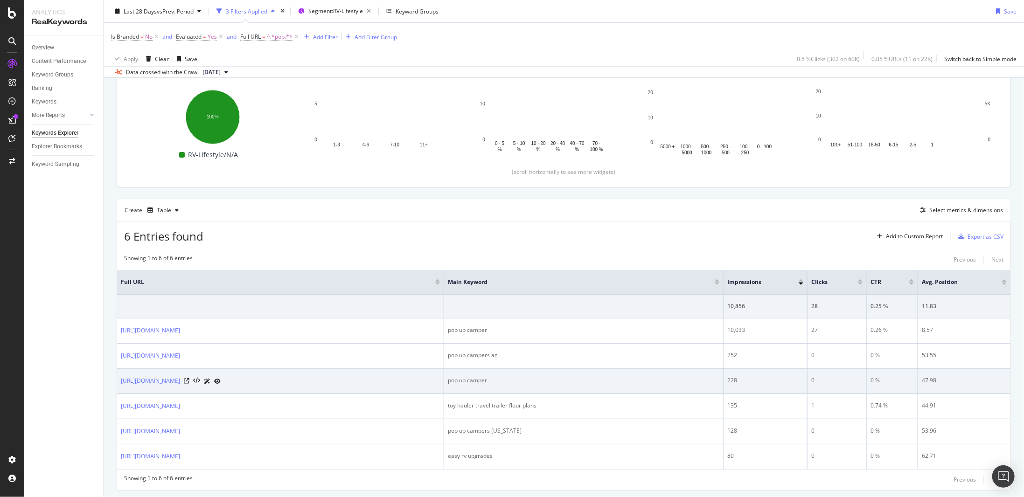
scroll to position [158, 0]
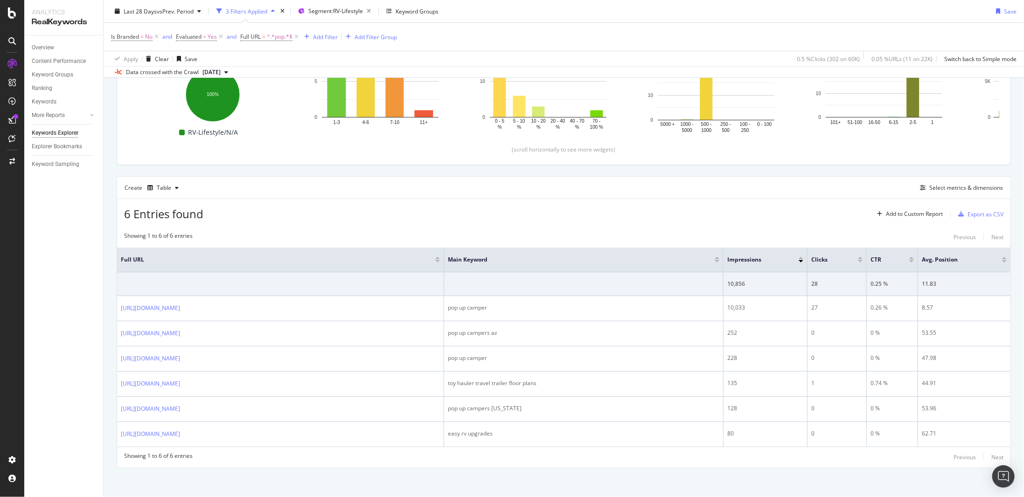
click at [108, 367] on div "By URL Top Charts Clicks By pagetype Level 2 By: pagetype Level 2 Hold CTRL whi…" at bounding box center [564, 222] width 921 height 557
click at [228, 238] on div "Showing 1 to 6 of 6 entries Previous Next" at bounding box center [564, 237] width 894 height 11
click at [115, 272] on div "By URL Top Charts Clicks By pagetype Level 2 By: pagetype Level 2 Hold CTRL whi…" at bounding box center [564, 222] width 921 height 557
click at [297, 35] on icon at bounding box center [297, 36] width 8 height 9
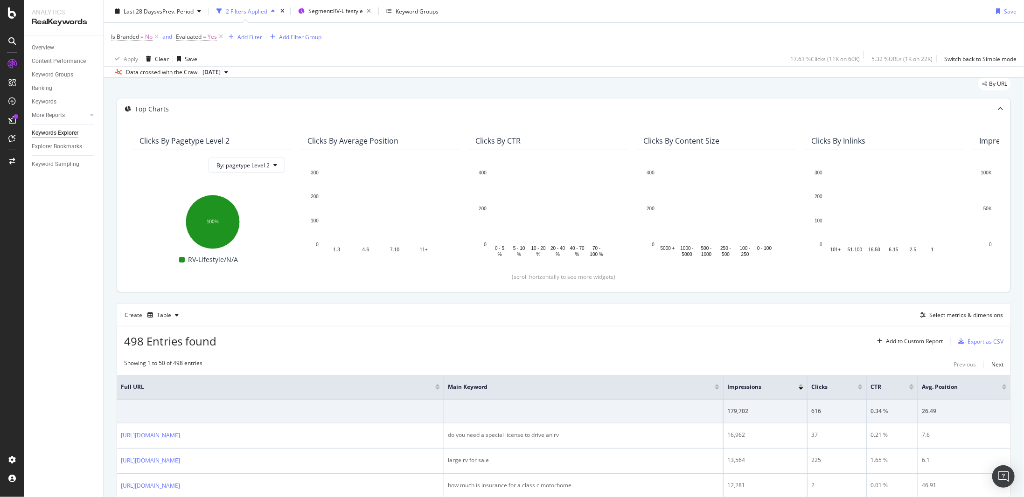
scroll to position [158, 0]
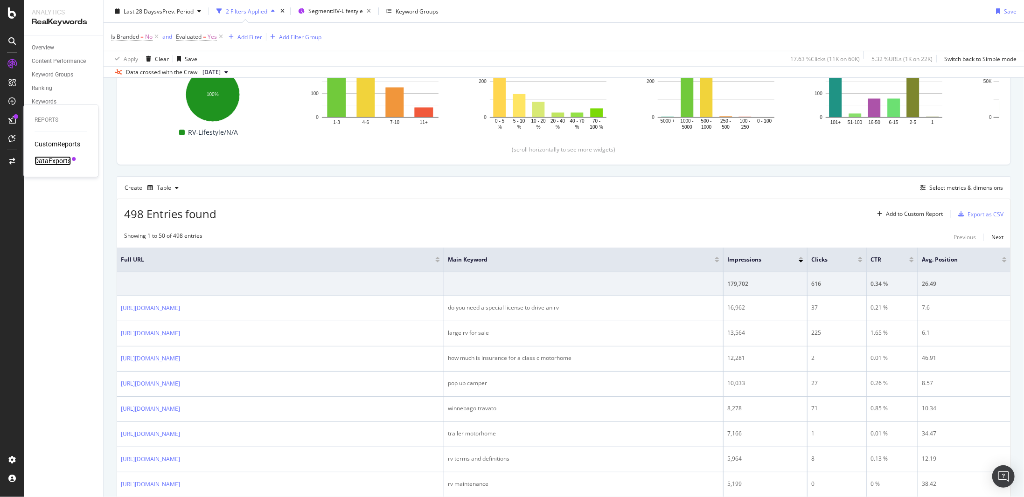
click at [53, 160] on div "DataExports" at bounding box center [53, 160] width 36 height 9
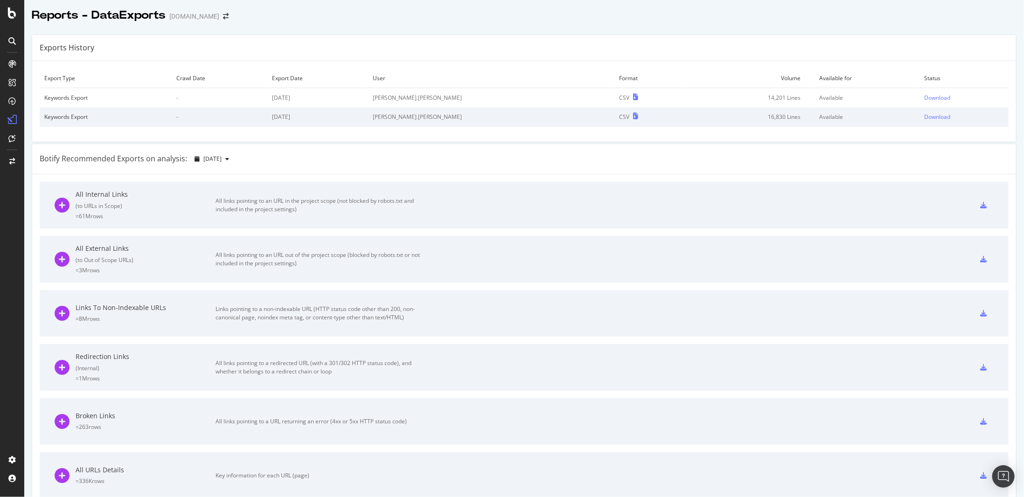
click at [319, 200] on div "All links pointing to an URL in the project scope (not blocked by robots.txt an…" at bounding box center [321, 205] width 210 height 17
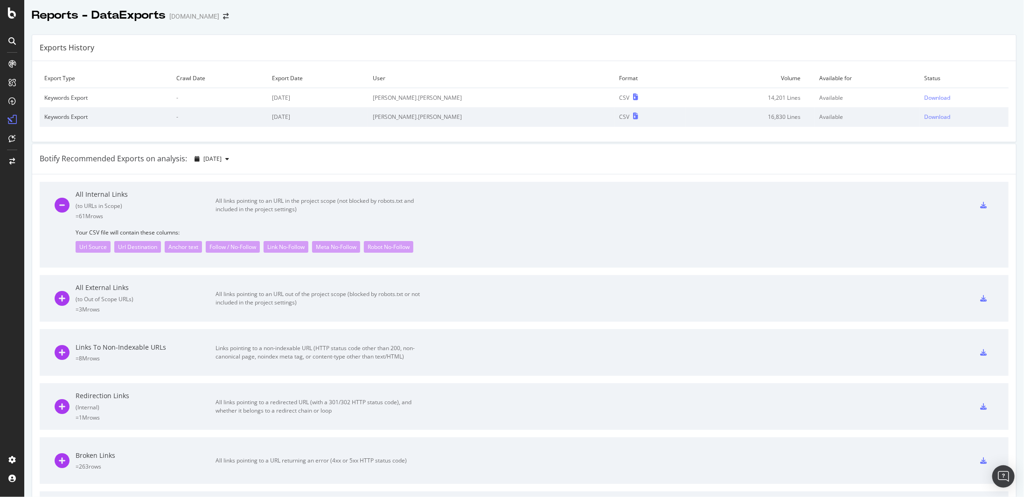
click at [152, 126] on div "Export Type Crawl Date Export Date User Format Volume Available for Status Keyw…" at bounding box center [524, 101] width 984 height 80
click at [980, 202] on icon at bounding box center [983, 205] width 7 height 7
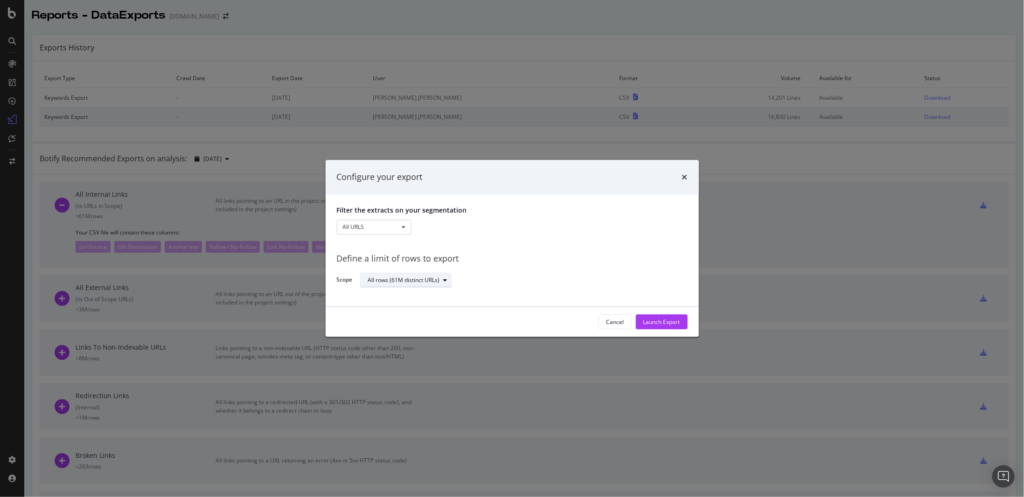
click at [397, 282] on div "All rows (61M distinct URLs)" at bounding box center [404, 281] width 72 height 6
click at [376, 229] on button "All URLS" at bounding box center [374, 227] width 75 height 15
click at [382, 257] on link "Pagetype" at bounding box center [377, 258] width 80 height 12
click at [385, 228] on button "Pagetype" at bounding box center [374, 227] width 75 height 15
click at [440, 237] on div "Filter the extracts on your segmentation Pagetype All URLS Pagetype Parameters …" at bounding box center [512, 222] width 351 height 33
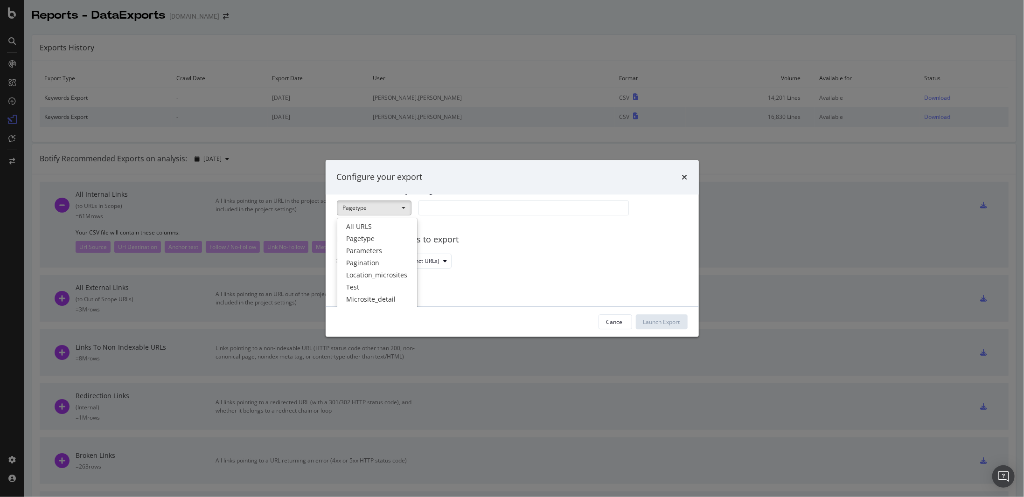
scroll to position [32, 0]
click at [510, 243] on div "All rows (61M distinct URLs)" at bounding box center [520, 248] width 320 height 16
click at [483, 209] on div "Filter the extracts on your segmentation Pagetype All URLS Pagetype Parameters …" at bounding box center [512, 251] width 373 height 112
click at [370, 225] on link "Pagetype" at bounding box center [377, 226] width 80 height 12
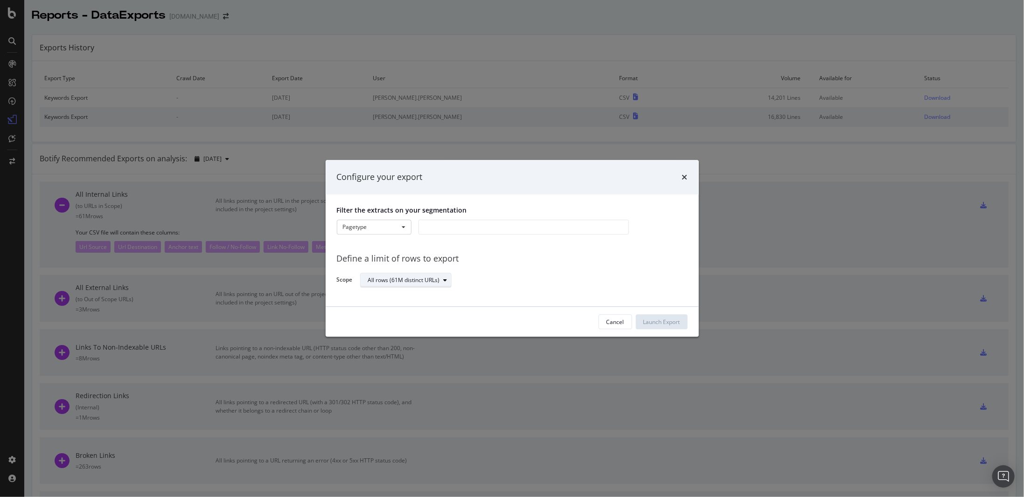
click at [417, 281] on div "All rows (61M distinct URLs)" at bounding box center [404, 281] width 72 height 6
click at [410, 308] on div "Define a limit" at bounding box center [410, 312] width 92 height 12
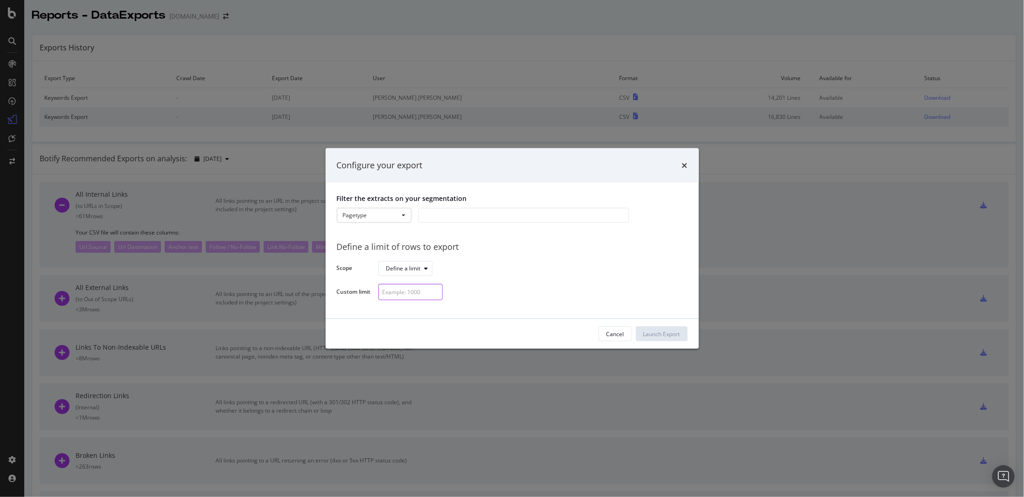
click at [405, 293] on input "modal" at bounding box center [410, 292] width 64 height 16
click at [419, 272] on div "Define a limit" at bounding box center [409, 268] width 46 height 13
click at [422, 287] on div "All rows (61M distinct URLs)" at bounding box center [426, 284] width 72 height 8
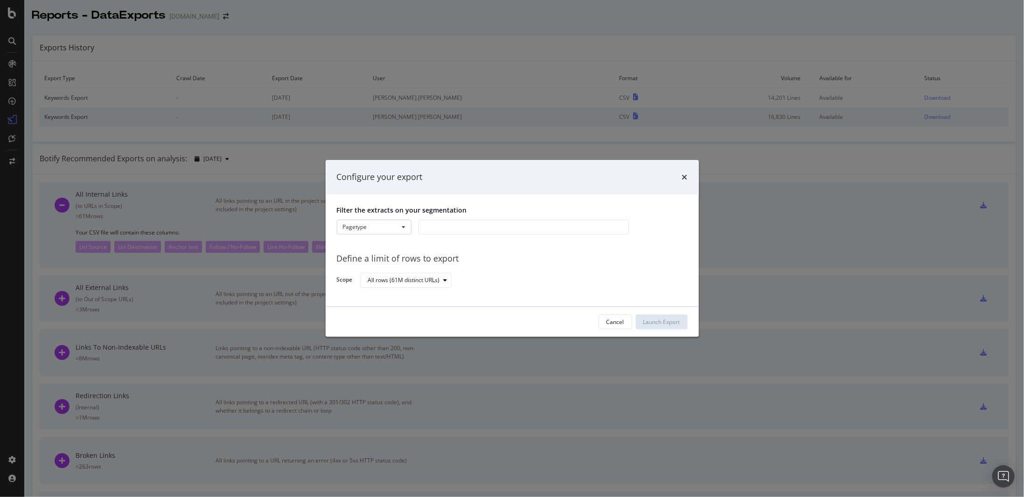
click at [460, 256] on div "Define a limit of rows to export" at bounding box center [512, 259] width 351 height 12
click at [403, 226] on span "modal" at bounding box center [404, 227] width 4 height 2
click at [370, 256] on link "Pagetype" at bounding box center [377, 258] width 80 height 12
click at [462, 227] on div "modal" at bounding box center [524, 227] width 210 height 15
click at [439, 277] on span "RV-Lifestyle" at bounding box center [451, 277] width 32 height 8
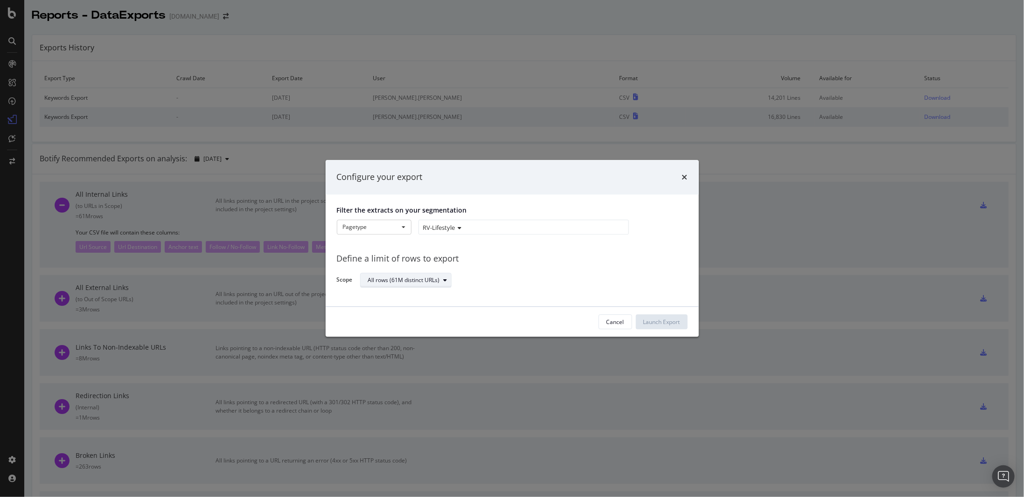
click at [419, 287] on div "All rows (61M distinct URLs)" at bounding box center [409, 280] width 83 height 13
click at [416, 298] on div "All rows (61M distinct URLs)" at bounding box center [410, 296] width 77 height 8
click at [448, 295] on div "All rows (61M distinct URLs)" at bounding box center [410, 296] width 77 height 8
click at [440, 309] on div "Define a limit" at bounding box center [410, 312] width 92 height 12
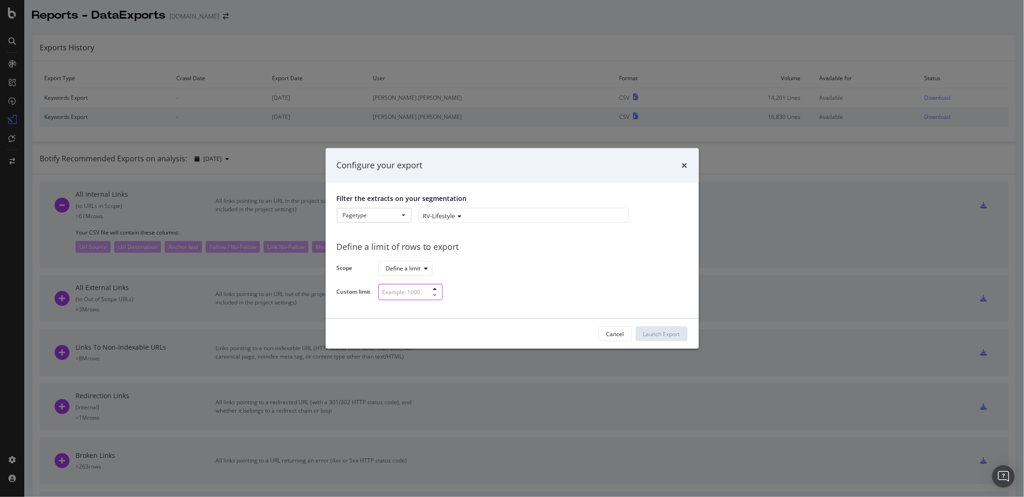
click at [430, 292] on div "modal" at bounding box center [410, 292] width 64 height 16
type input "1000"
click at [663, 337] on div "Launch Export" at bounding box center [661, 334] width 37 height 8
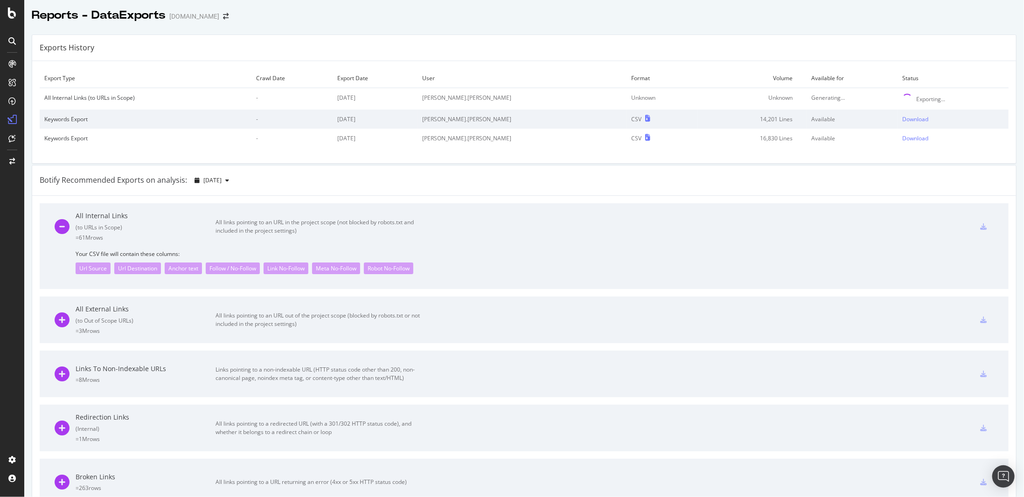
click at [217, 90] on td "All Internal Links (to URLs in Scope)" at bounding box center [146, 99] width 212 height 22
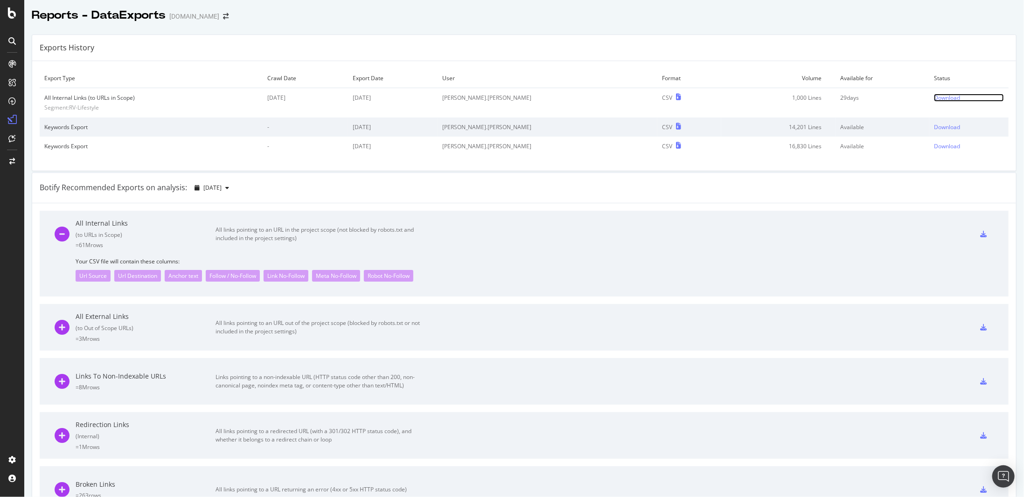
click at [937, 97] on div "Download" at bounding box center [947, 98] width 26 height 8
click at [980, 235] on icon at bounding box center [983, 234] width 7 height 7
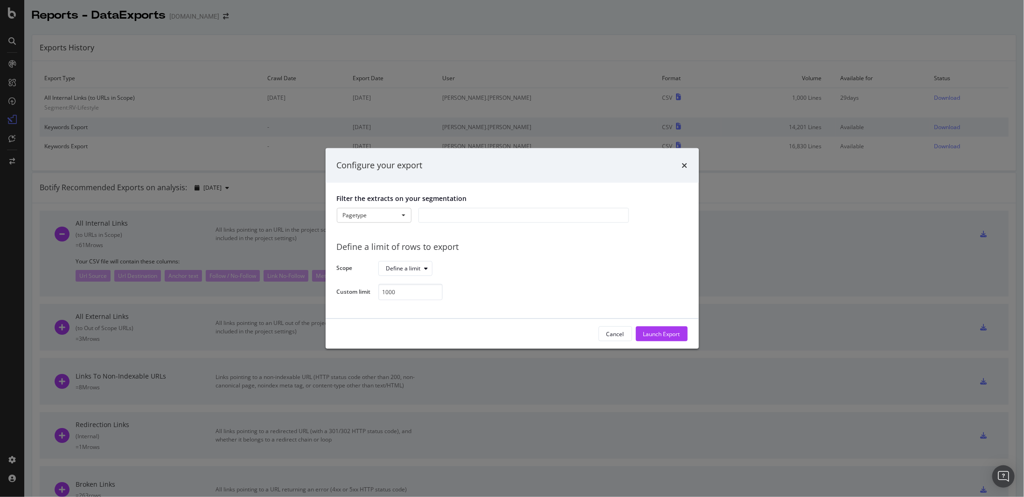
click at [432, 213] on div "modal" at bounding box center [524, 215] width 210 height 15
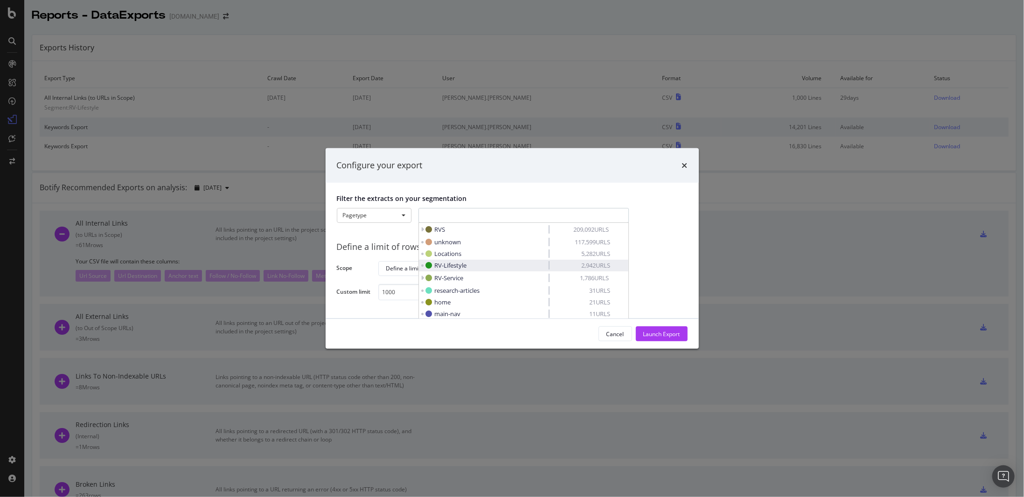
click at [450, 265] on span "RV-Lifestyle" at bounding box center [451, 265] width 32 height 8
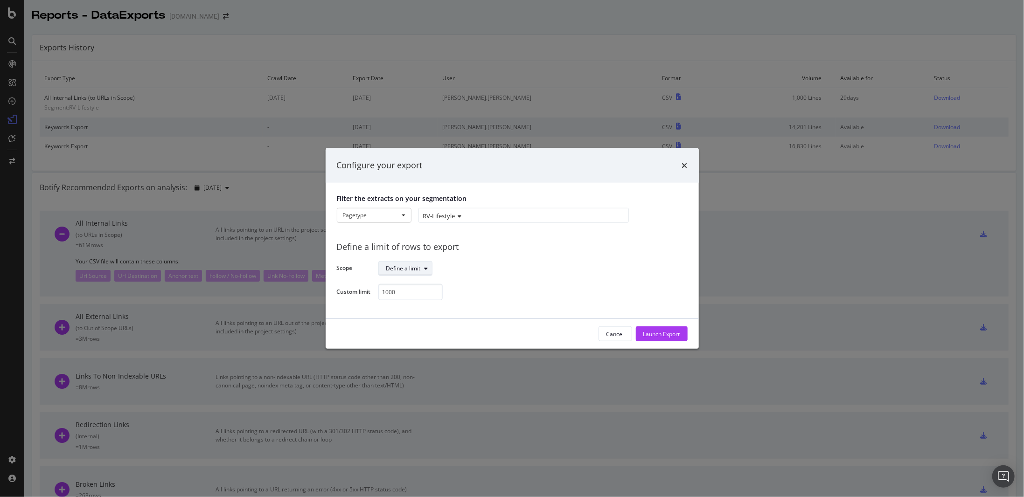
click at [422, 272] on div "Define a limit" at bounding box center [409, 268] width 46 height 13
click at [421, 281] on div "All rows (61M distinct URLs)" at bounding box center [426, 284] width 72 height 8
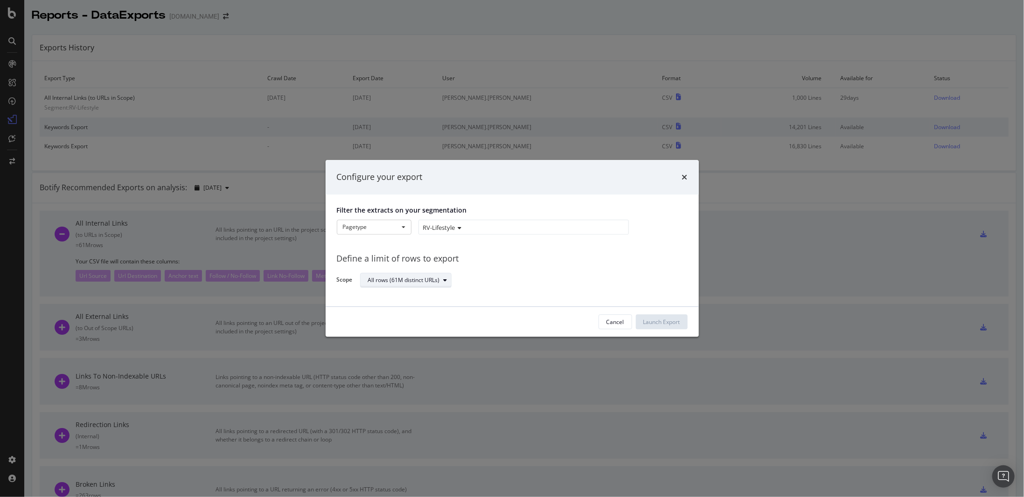
click at [429, 282] on div "All rows (61M distinct URLs)" at bounding box center [404, 281] width 72 height 6
click at [412, 308] on div "Define a limit" at bounding box center [410, 312] width 92 height 12
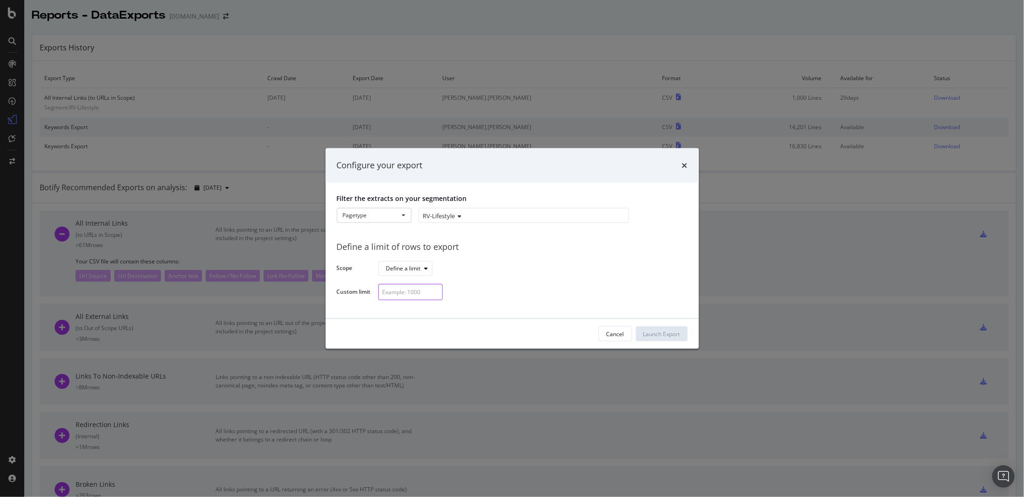
click at [427, 295] on div "modal" at bounding box center [410, 292] width 64 height 16
click at [392, 292] on input "100000" at bounding box center [410, 292] width 64 height 16
type input "100000"
click at [659, 337] on div "Launch Export" at bounding box center [661, 334] width 37 height 8
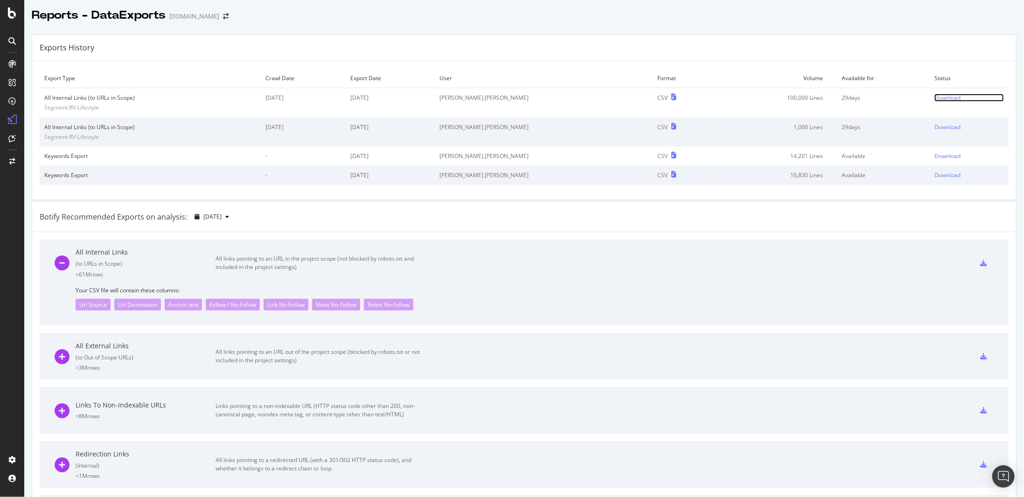
click at [935, 96] on div "Download" at bounding box center [948, 98] width 26 height 8
